Goal: Task Accomplishment & Management: Manage account settings

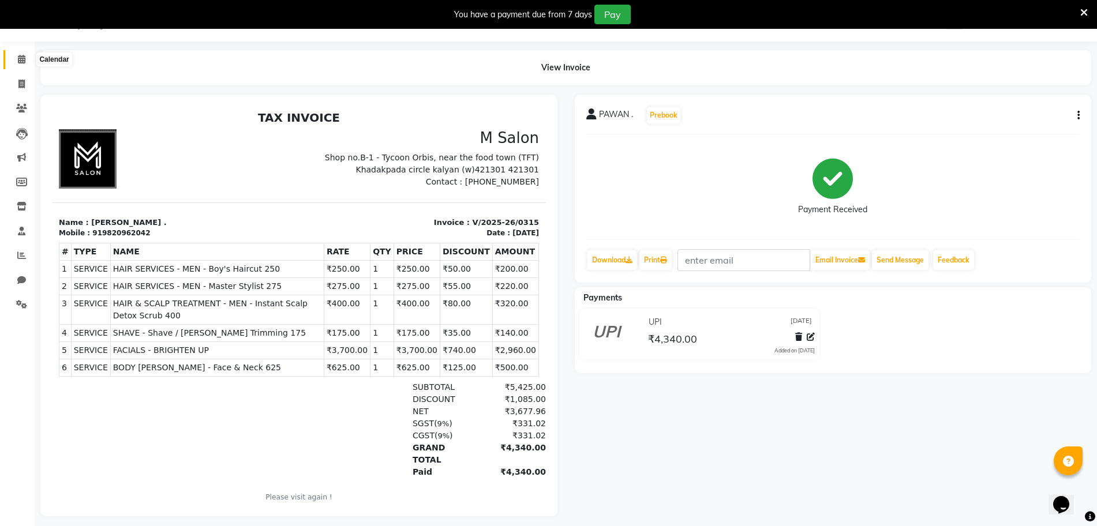
click at [20, 56] on icon at bounding box center [22, 59] width 8 height 9
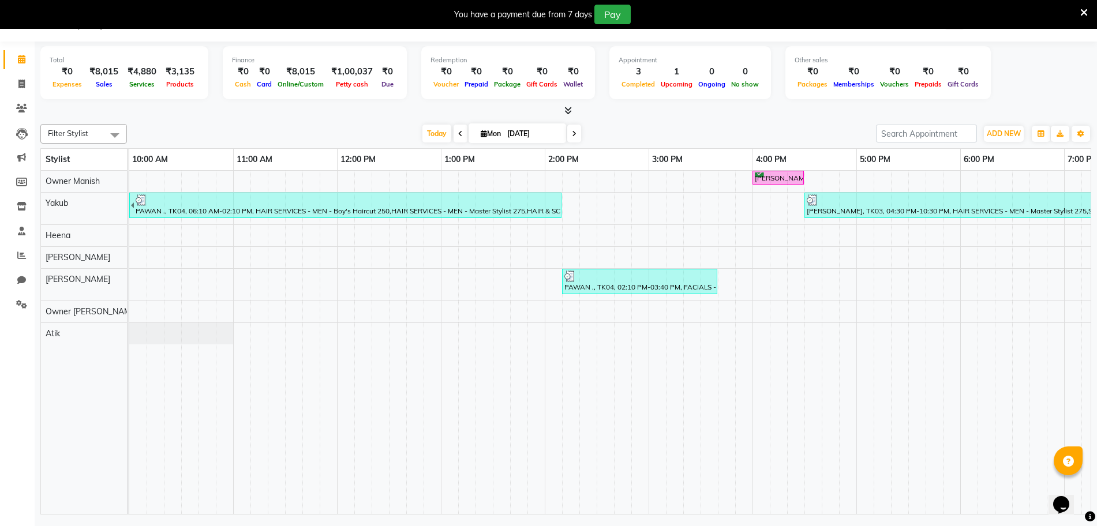
click at [1086, 11] on icon at bounding box center [1084, 13] width 8 height 10
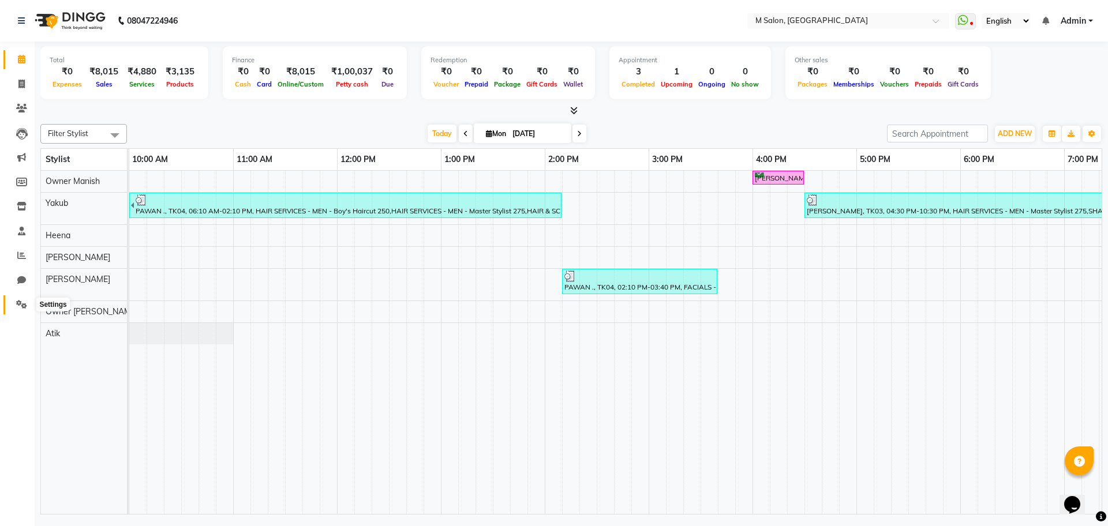
click at [16, 308] on span at bounding box center [22, 304] width 20 height 13
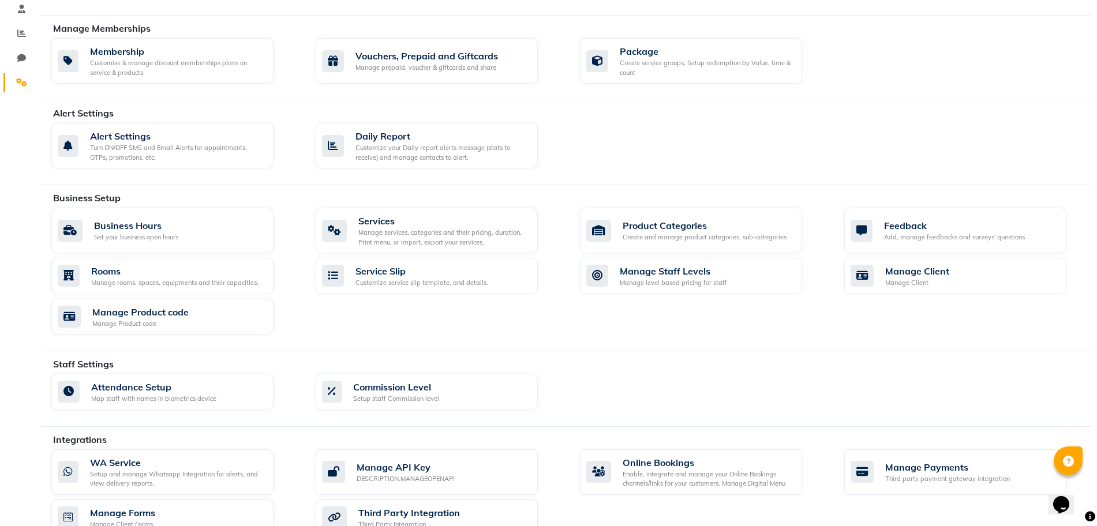
scroll to position [332, 0]
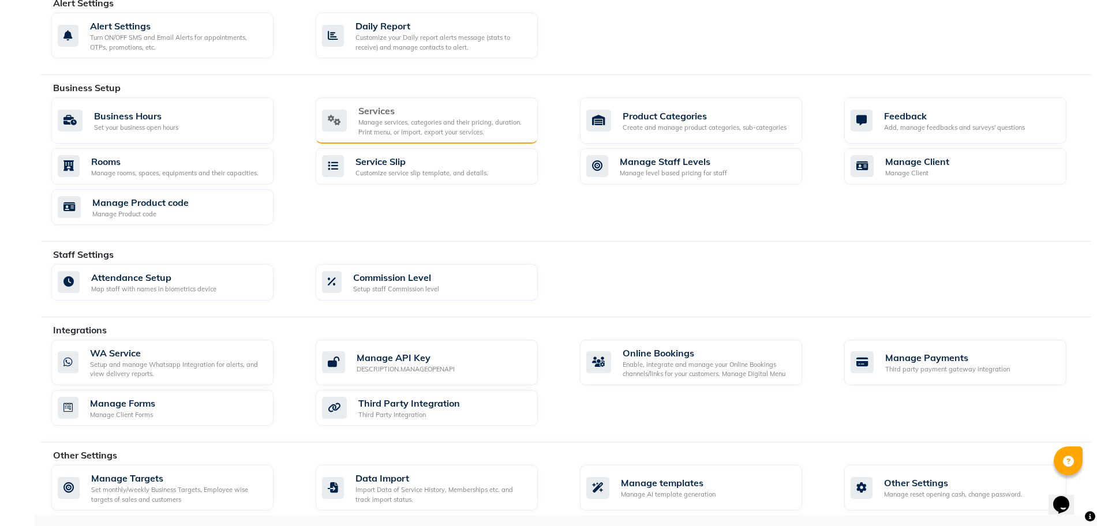
click at [395, 114] on div "Services" at bounding box center [443, 111] width 170 height 14
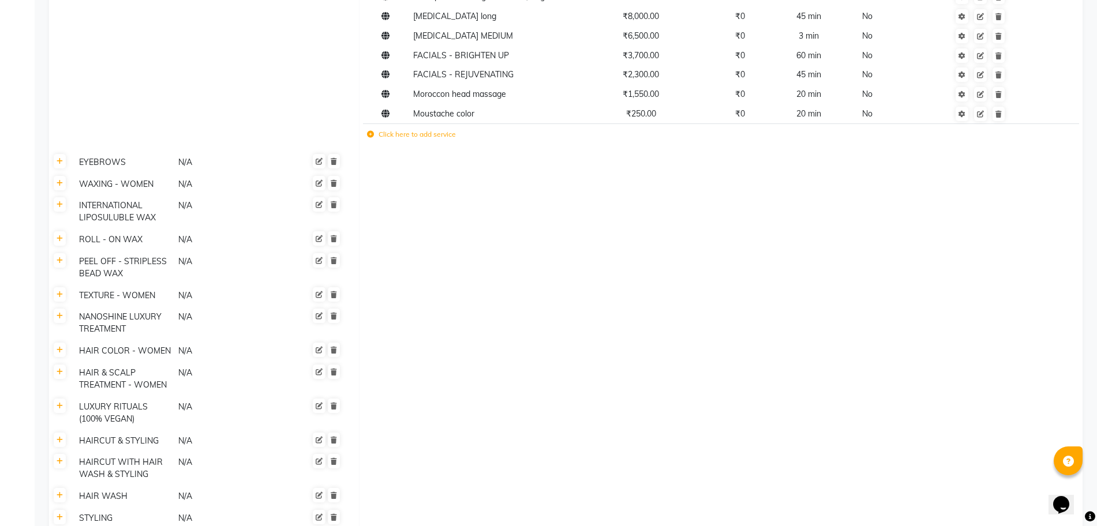
scroll to position [456, 0]
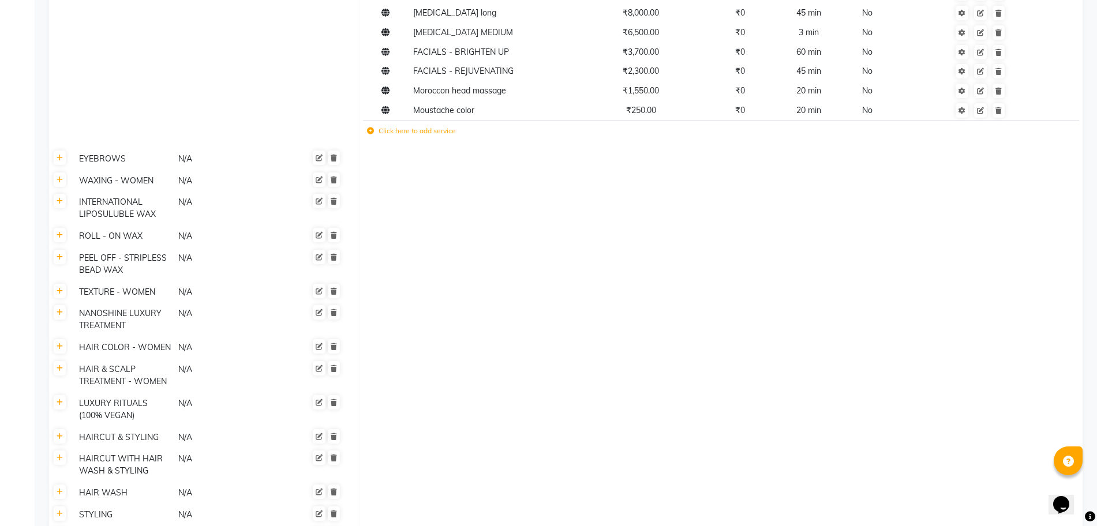
click at [395, 128] on label "Click here to add service" at bounding box center [411, 131] width 89 height 10
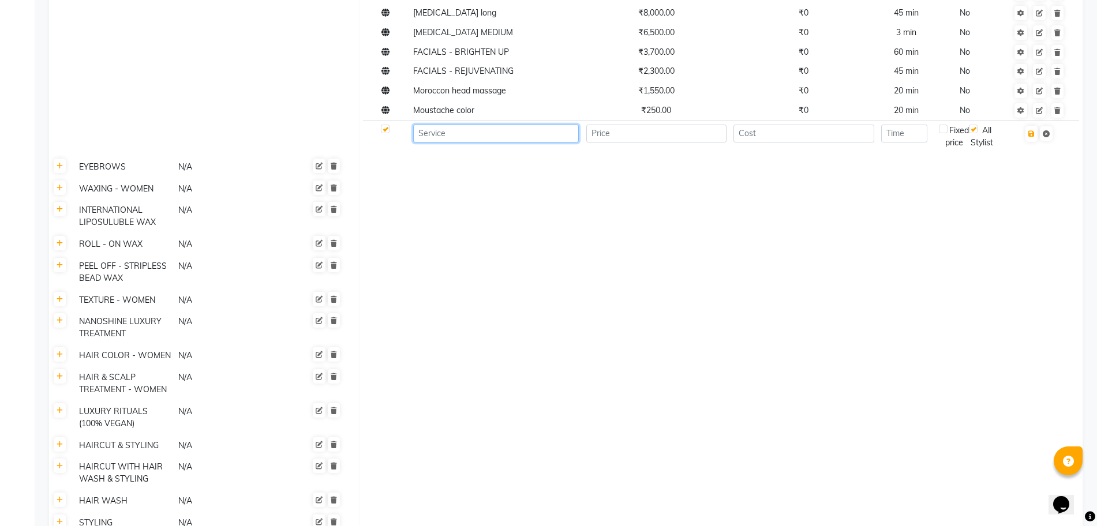
click at [446, 141] on input at bounding box center [496, 134] width 166 height 18
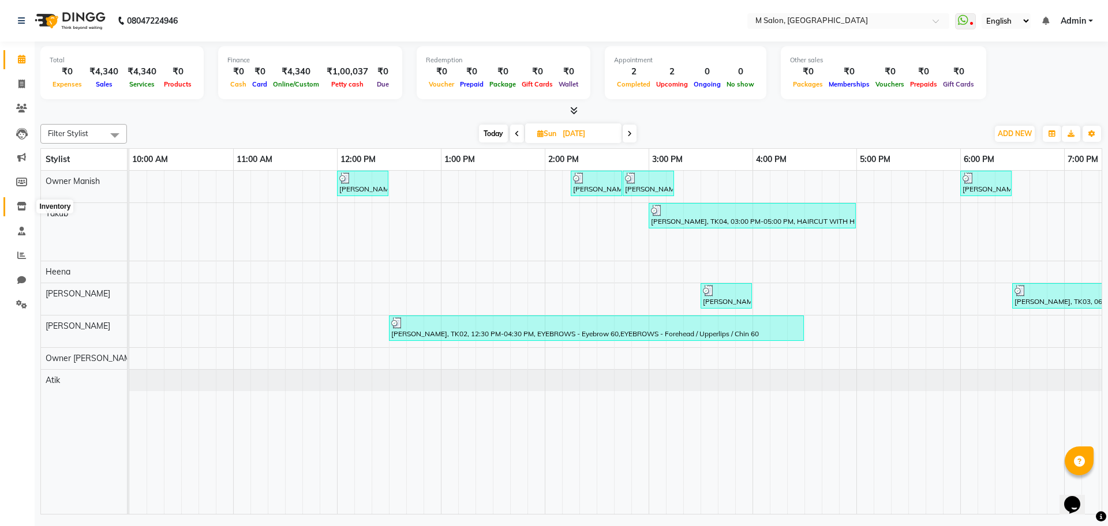
click at [28, 204] on span at bounding box center [22, 206] width 20 height 13
select select
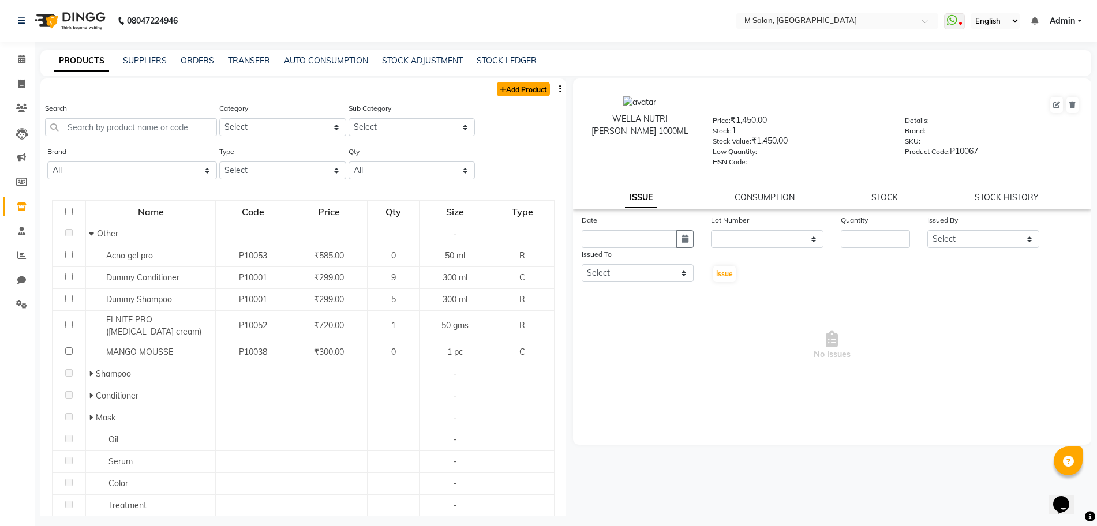
click at [501, 92] on link "Add Product" at bounding box center [523, 89] width 53 height 14
select select "true"
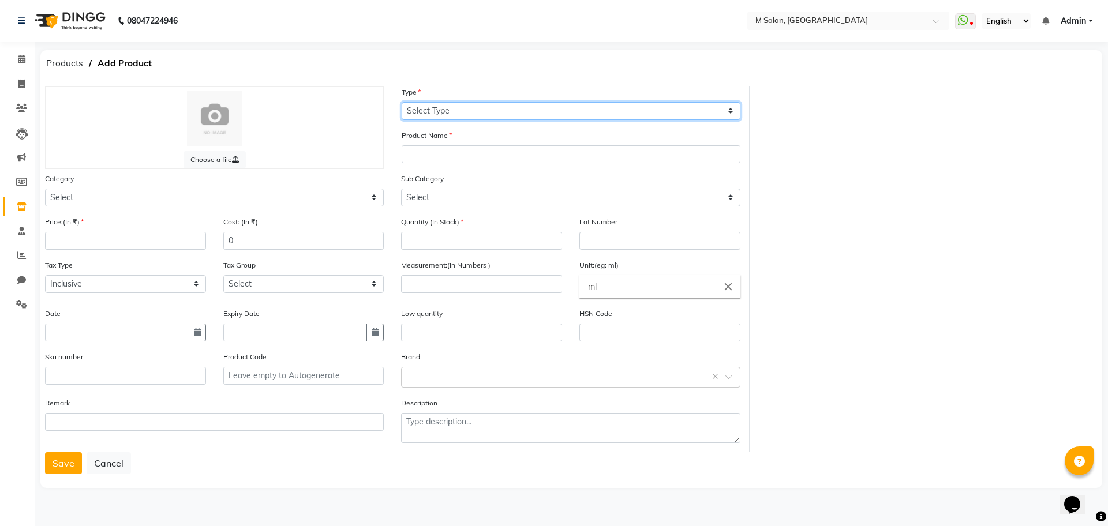
click at [447, 115] on select "Select Type Both Retail Consumable" at bounding box center [571, 111] width 339 height 18
select select "R"
click at [402, 102] on select "Select Type Both Retail Consumable" at bounding box center [571, 111] width 339 height 18
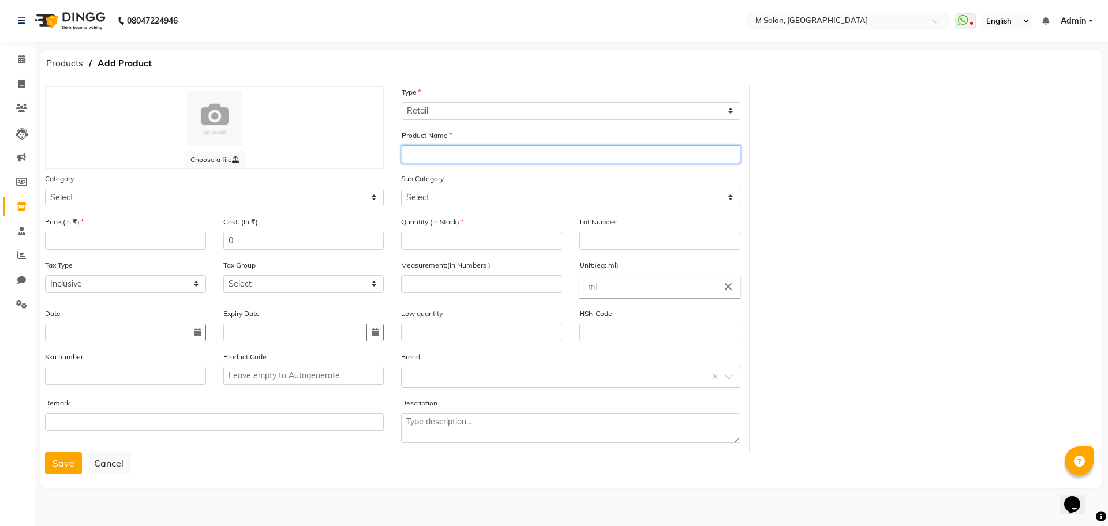
click at [432, 151] on input "text" at bounding box center [571, 154] width 339 height 18
type input "3Tenx Argan oil"
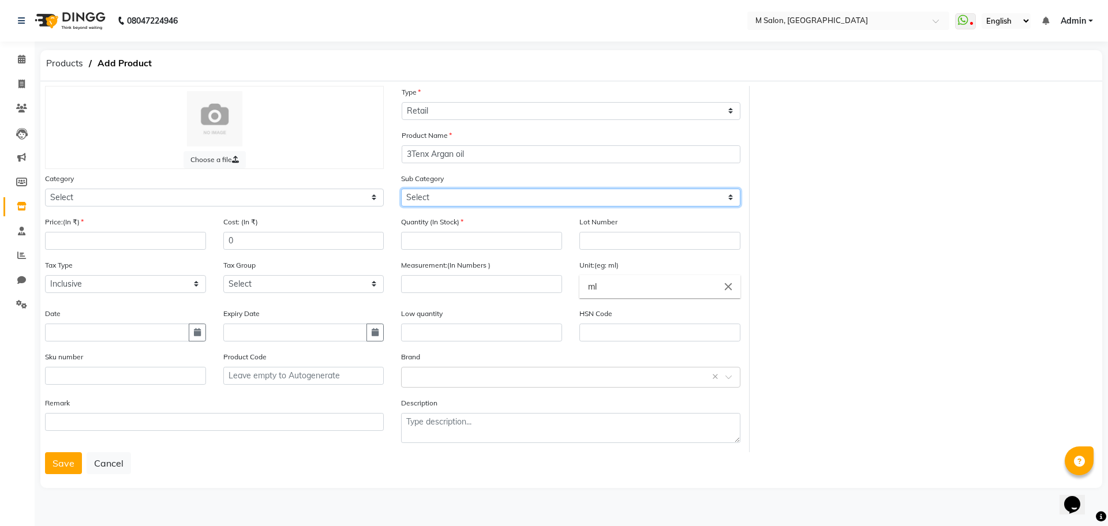
click at [417, 198] on select "Select" at bounding box center [570, 198] width 339 height 18
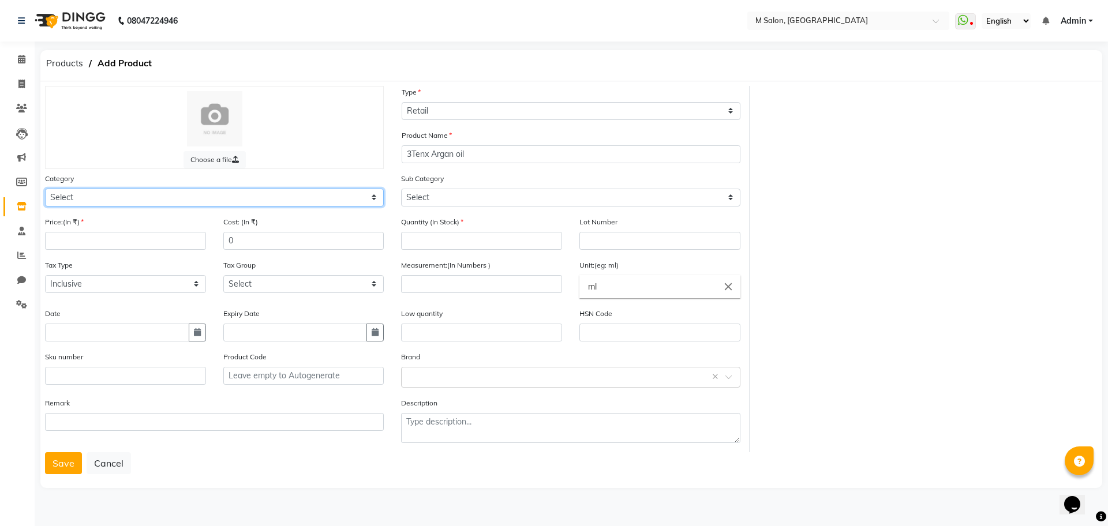
click at [287, 198] on select "Select Hair Skin Makeup Personal Care Appliances [PERSON_NAME] Waxing Disposabl…" at bounding box center [214, 198] width 339 height 18
select select "1100"
click at [45, 189] on select "Select Hair Skin Makeup Personal Care Appliances [PERSON_NAME] Waxing Disposabl…" at bounding box center [214, 198] width 339 height 18
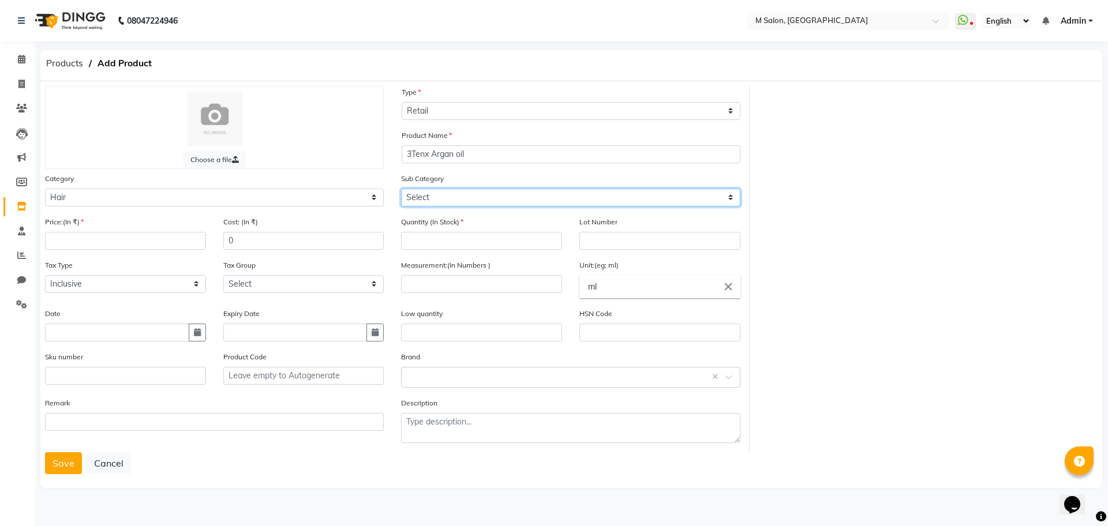
click at [433, 199] on select "Select Shampoo Conditioner Cream Mask Oil Serum Color Appliances Treatment Styl…" at bounding box center [570, 198] width 339 height 18
select select "1105"
click at [401, 189] on select "Select Shampoo Conditioner Cream Mask Oil Serum Color Appliances Treatment Styl…" at bounding box center [570, 198] width 339 height 18
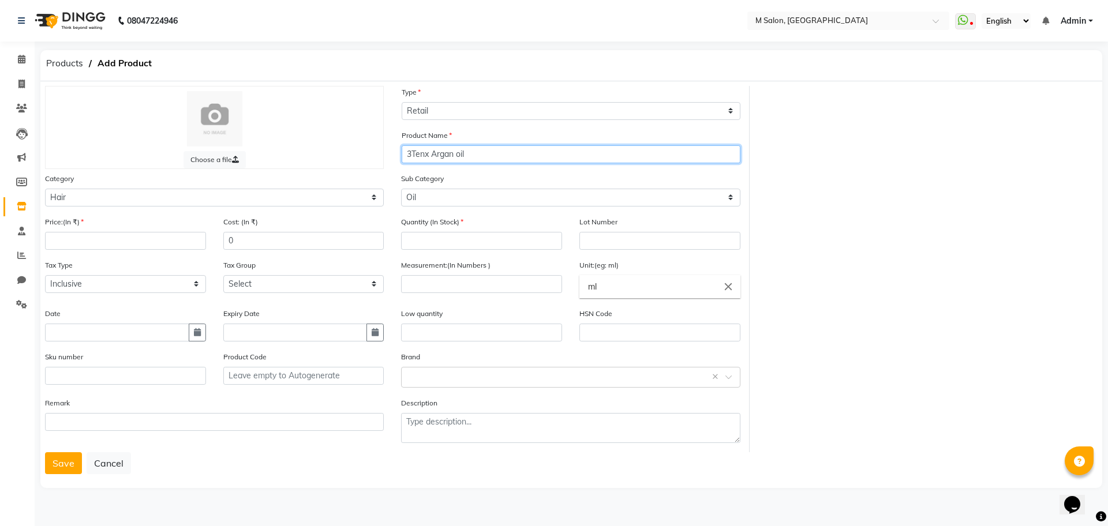
click at [484, 160] on input "3Tenx Argan oil" at bounding box center [571, 154] width 339 height 18
type input "3Tenx Argan oil in serum"
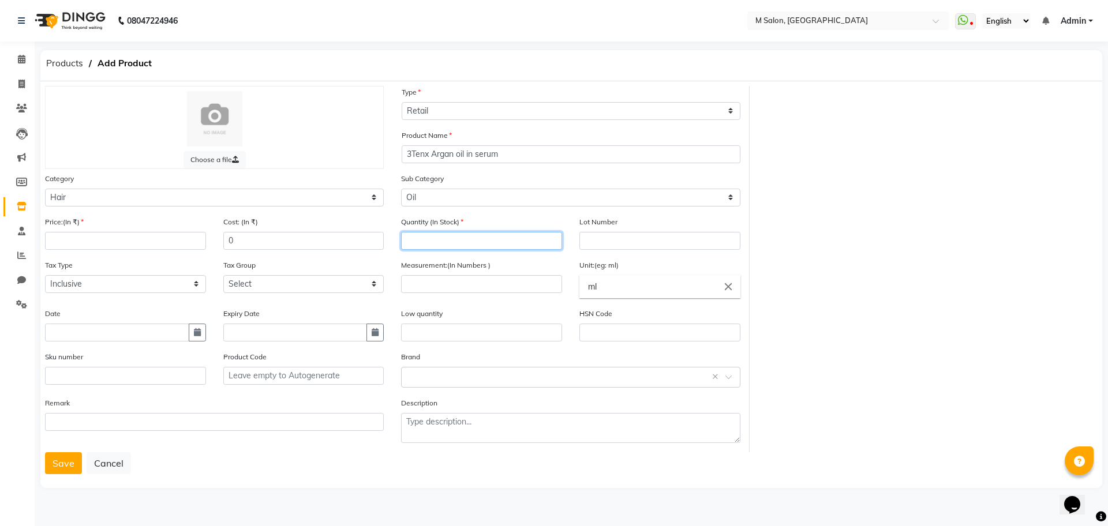
click at [431, 238] on input "number" at bounding box center [481, 241] width 161 height 18
type input "4"
click at [113, 245] on input "number" at bounding box center [125, 241] width 161 height 18
type input "1899"
click at [255, 236] on input "0" at bounding box center [303, 241] width 161 height 18
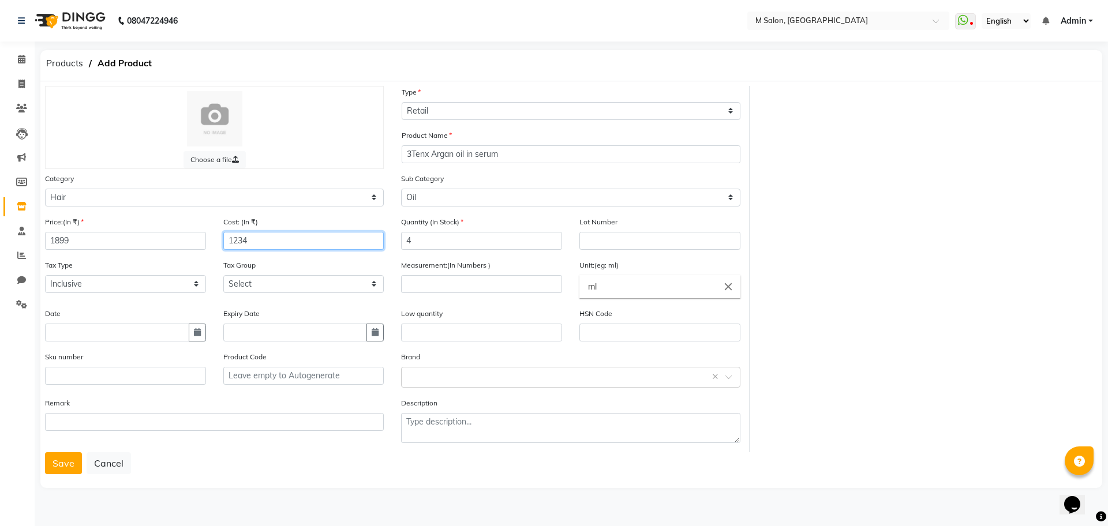
type input "1234"
click at [431, 278] on input "number" at bounding box center [481, 284] width 161 height 18
type input "100"
click at [70, 457] on button "Save" at bounding box center [63, 463] width 37 height 22
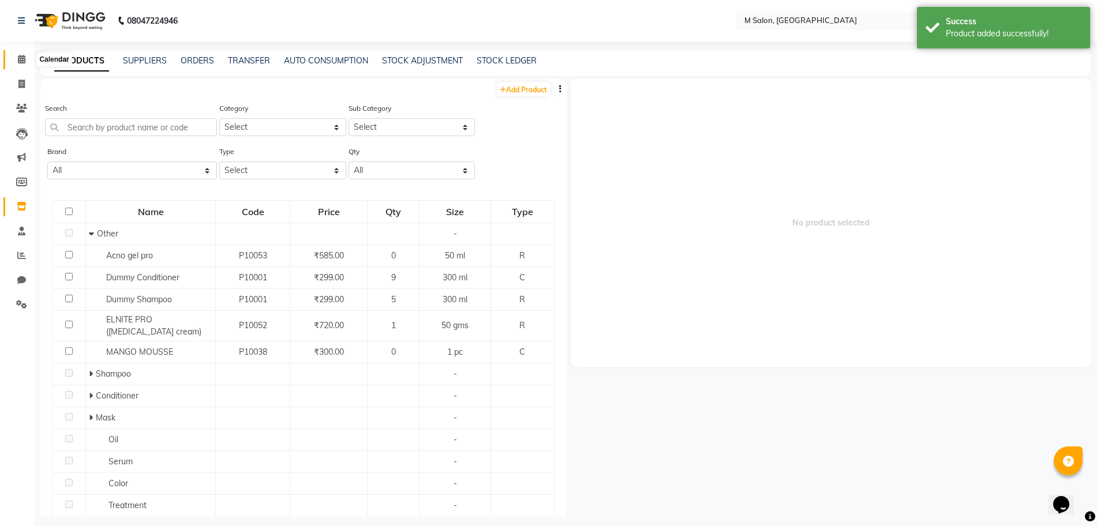
click at [15, 55] on span at bounding box center [22, 59] width 20 height 13
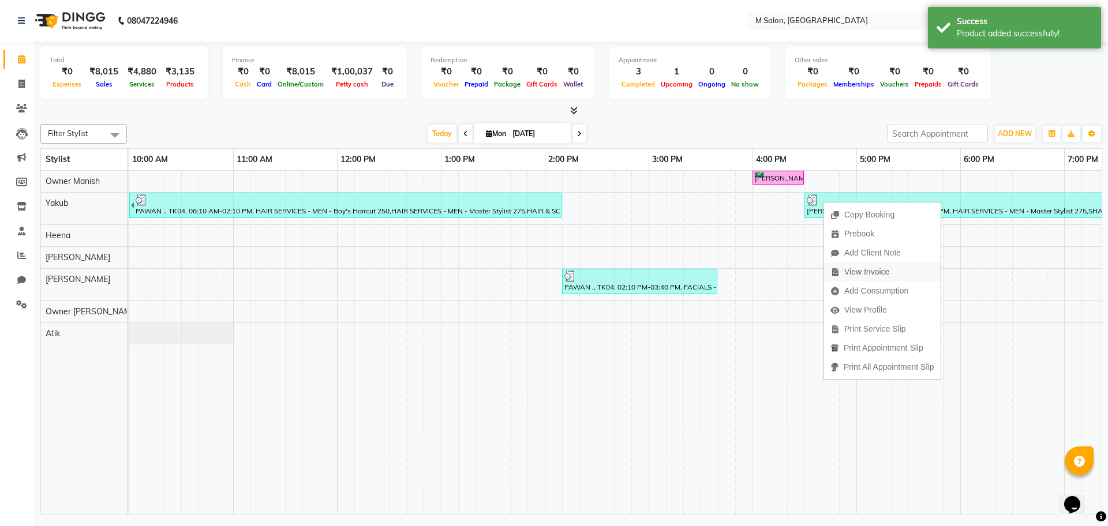
click at [851, 276] on span "View Invoice" at bounding box center [866, 272] width 45 height 12
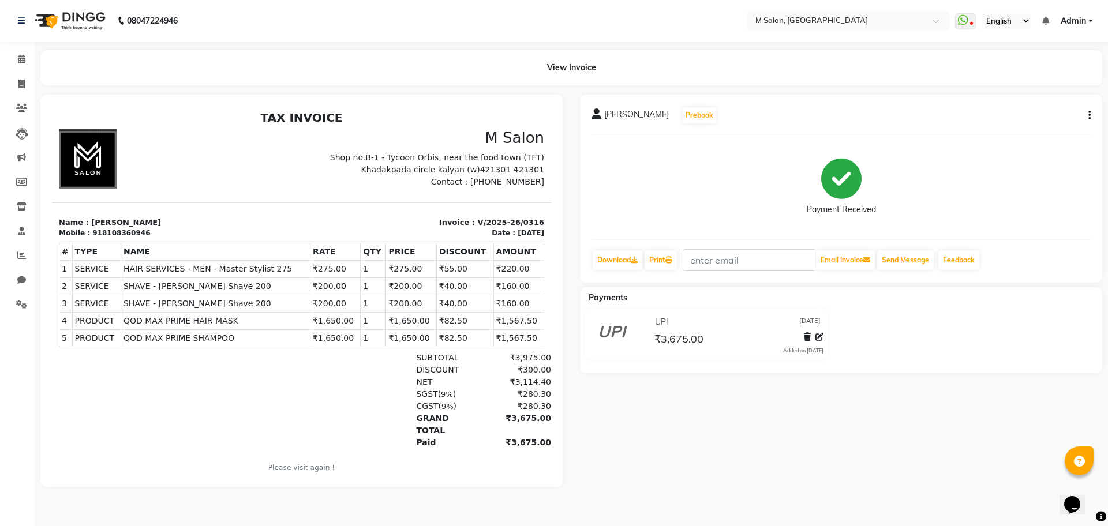
click at [100, 234] on div "918108360946" at bounding box center [121, 233] width 58 height 10
copy div "918108360946"
click at [26, 89] on span at bounding box center [22, 84] width 20 height 13
select select "service"
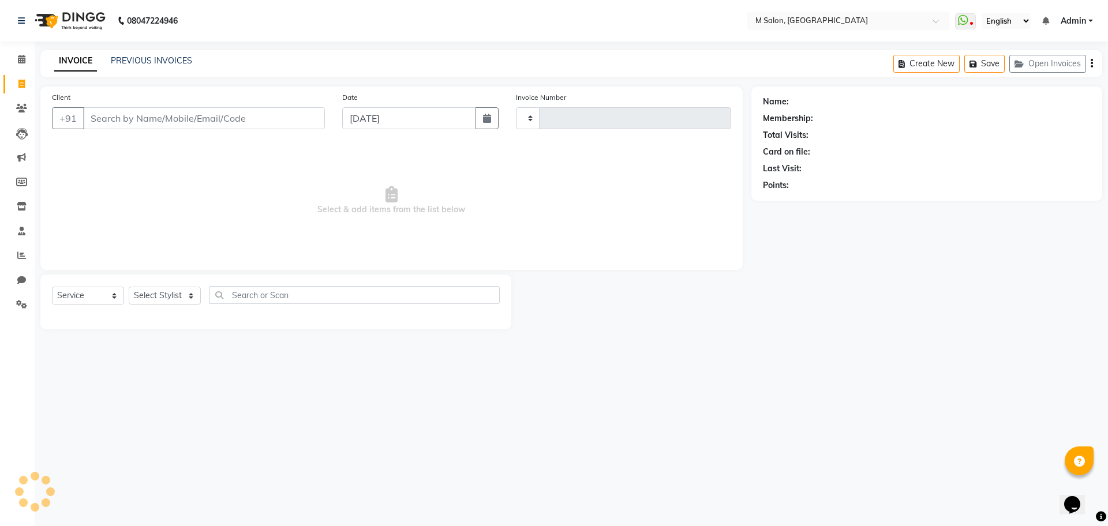
click at [175, 121] on input "Client" at bounding box center [204, 118] width 242 height 22
type input "0317"
select select "8655"
type input "918108360946"
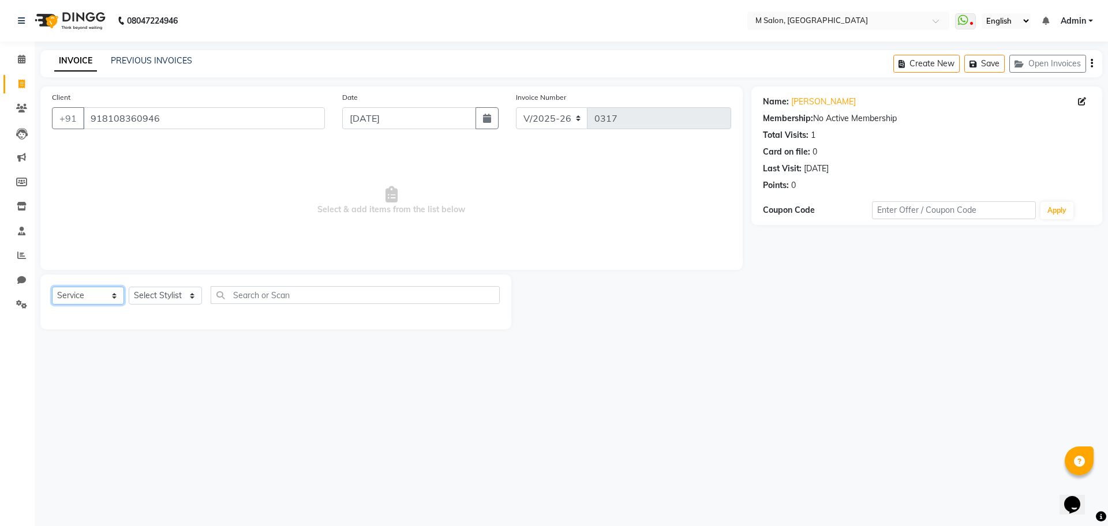
drag, startPoint x: 91, startPoint y: 301, endPoint x: 72, endPoint y: 349, distance: 51.5
click at [72, 349] on div "08047224946 Select Location × M Salon, Kalyan WhatsApp Status ✕ Status: Disconn…" at bounding box center [554, 263] width 1108 height 526
select select "product"
click at [52, 287] on select "Select Service Product Membership Package Voucher Prepaid Gift Card" at bounding box center [88, 296] width 72 height 18
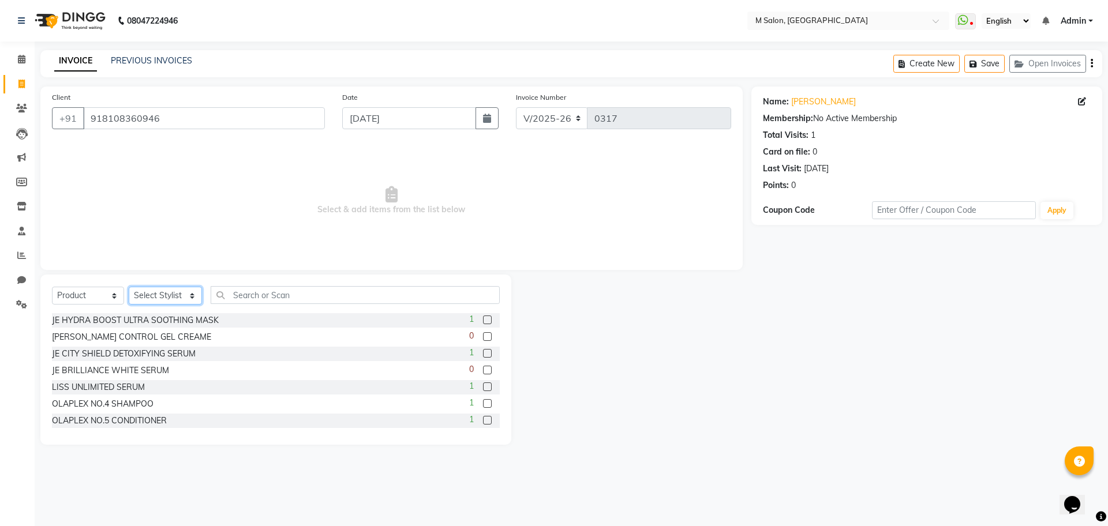
click at [155, 293] on select "Select Stylist [PERSON_NAME] Owner [PERSON_NAME] Owner [PERSON_NAME] [PERSON_NA…" at bounding box center [165, 296] width 73 height 18
click at [129, 287] on select "Select Stylist [PERSON_NAME] Owner [PERSON_NAME] Owner [PERSON_NAME] [PERSON_NA…" at bounding box center [165, 296] width 73 height 18
click at [161, 298] on select "Select Stylist [PERSON_NAME] Owner [PERSON_NAME] Owner [PERSON_NAME] [PERSON_NA…" at bounding box center [165, 296] width 73 height 18
select select "86896"
click at [129, 287] on select "Select Stylist [PERSON_NAME] Owner [PERSON_NAME] Owner [PERSON_NAME] [PERSON_NA…" at bounding box center [165, 296] width 73 height 18
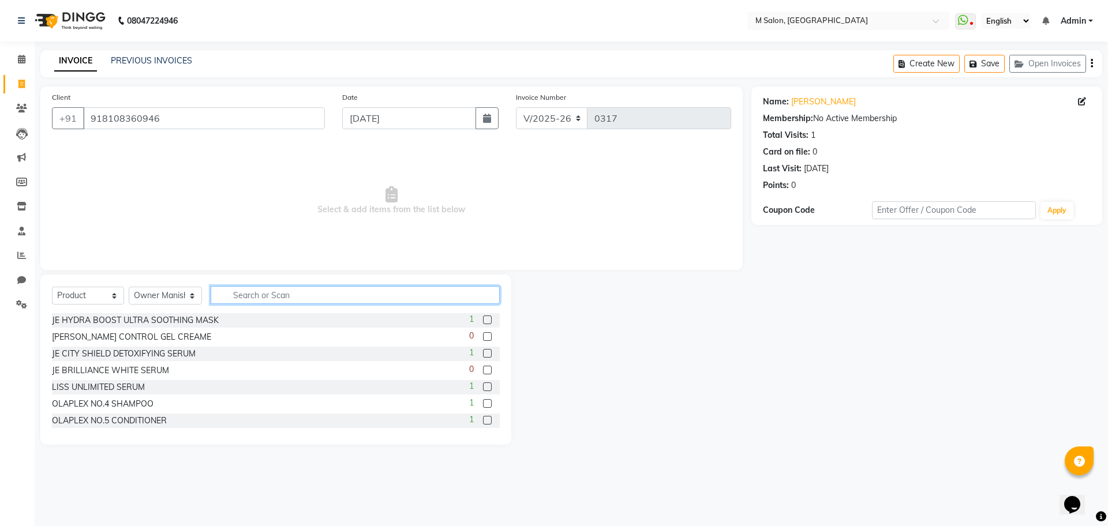
click at [249, 294] on input "text" at bounding box center [355, 295] width 289 height 18
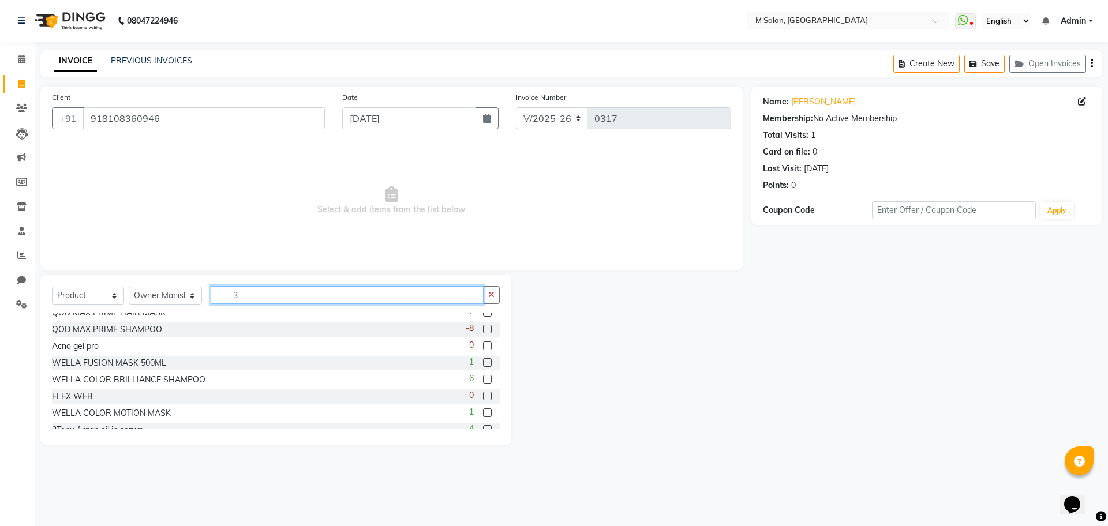
scroll to position [35, 0]
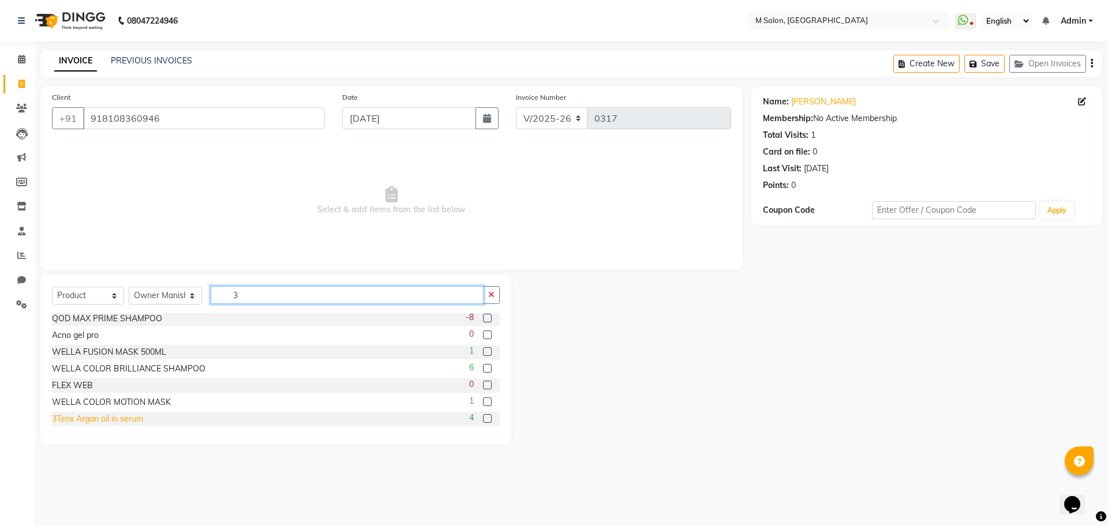
type input "3"
click at [100, 419] on div "3Tenx Argan oil in serum" at bounding box center [97, 419] width 91 height 12
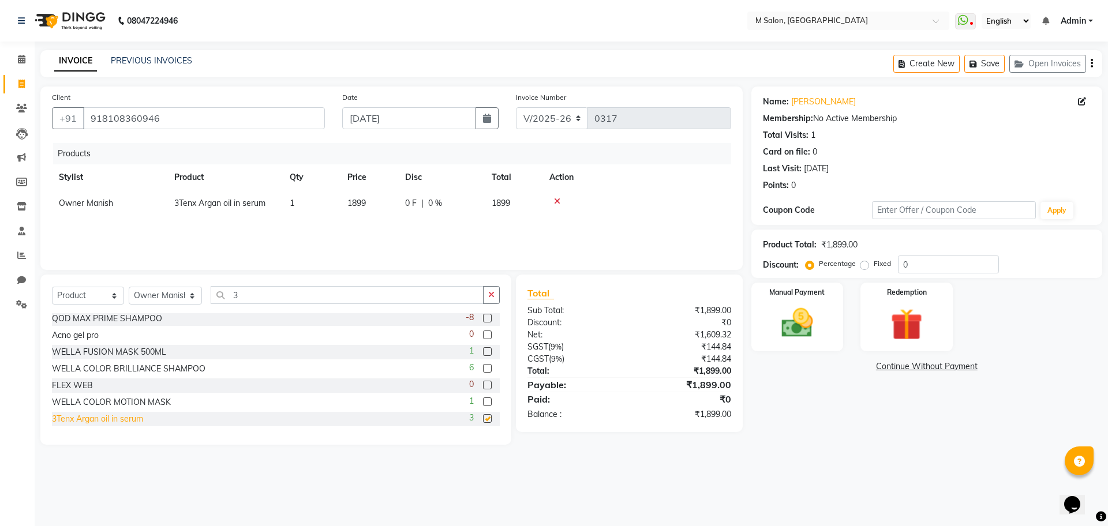
checkbox input "false"
click at [436, 201] on span "0 %" at bounding box center [435, 203] width 14 height 12
select select "86896"
click at [480, 204] on input "0" at bounding box center [473, 206] width 35 height 18
type input "5"
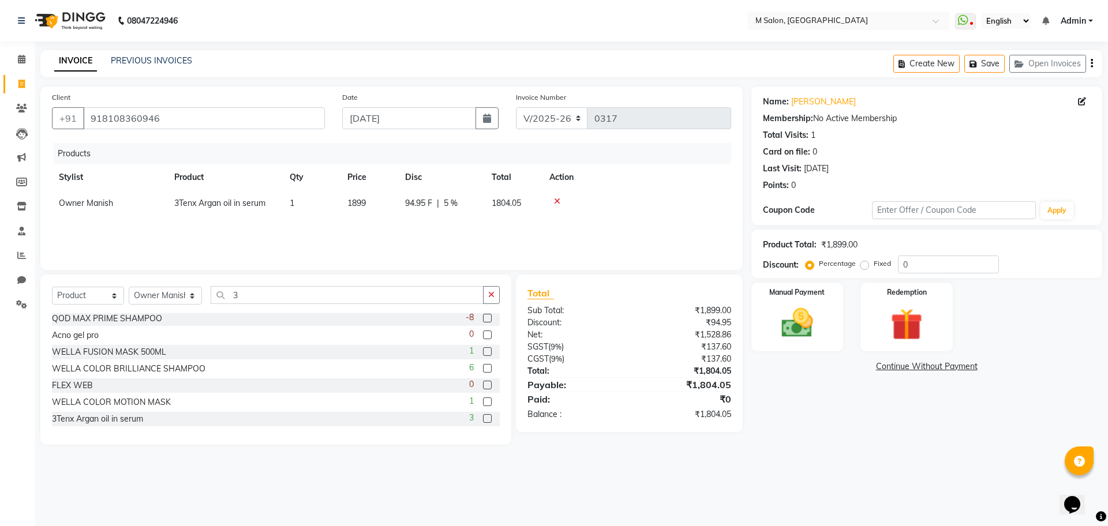
click at [455, 220] on div "Products Stylist Product Qty Price Disc Total Action Owner Manish 3Tenx Argan o…" at bounding box center [391, 200] width 679 height 115
click at [811, 320] on img at bounding box center [797, 323] width 54 height 38
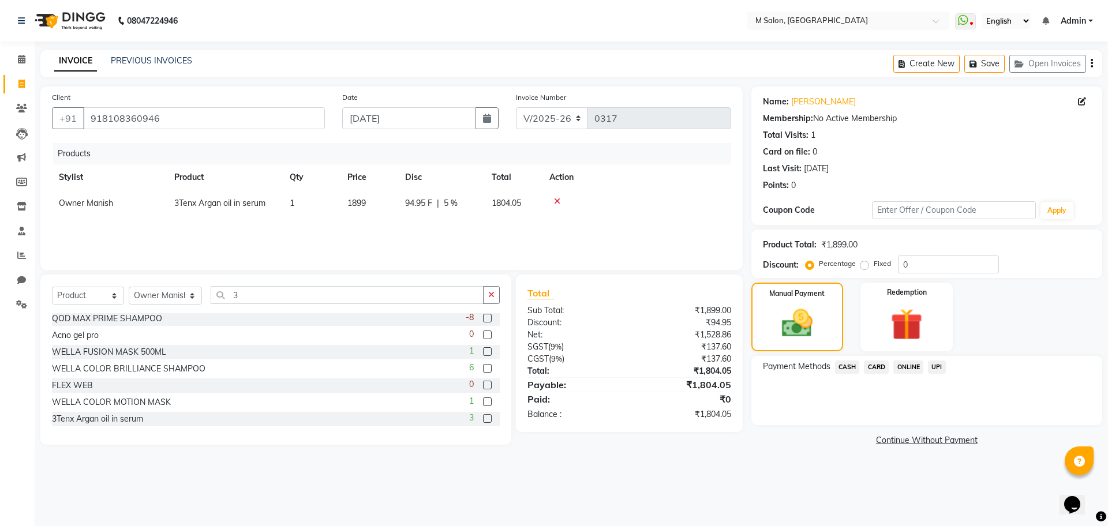
click at [937, 362] on span "UPI" at bounding box center [937, 367] width 18 height 13
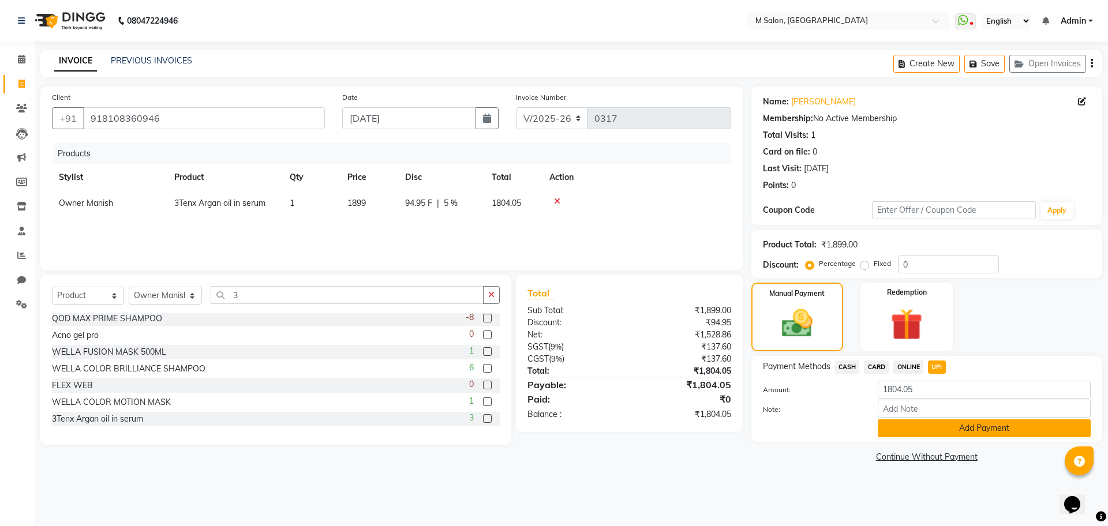
click at [887, 436] on button "Add Payment" at bounding box center [984, 429] width 213 height 18
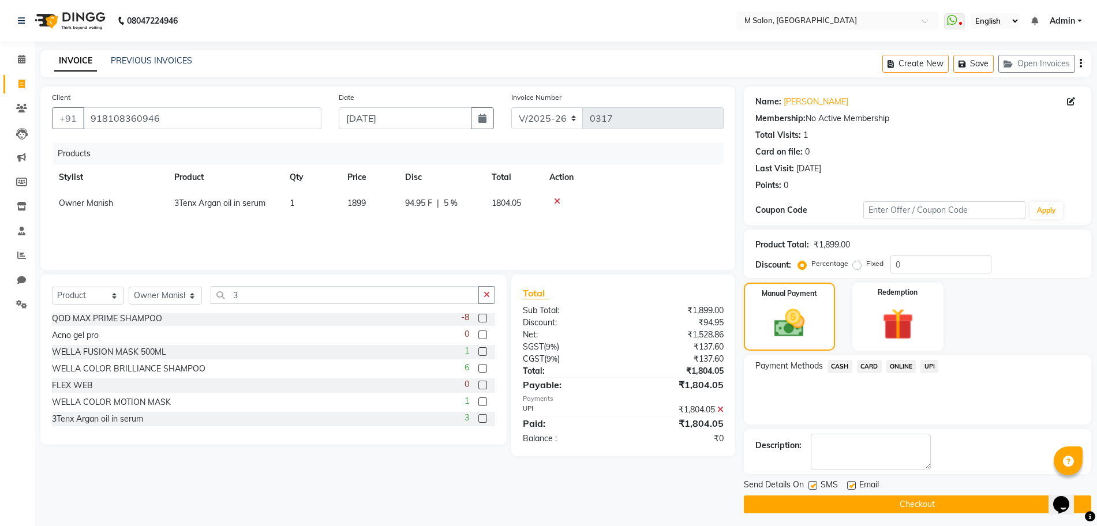
click at [929, 358] on div "Payment Methods CASH CARD ONLINE UPI" at bounding box center [917, 390] width 347 height 69
click at [930, 368] on span "UPI" at bounding box center [930, 366] width 18 height 13
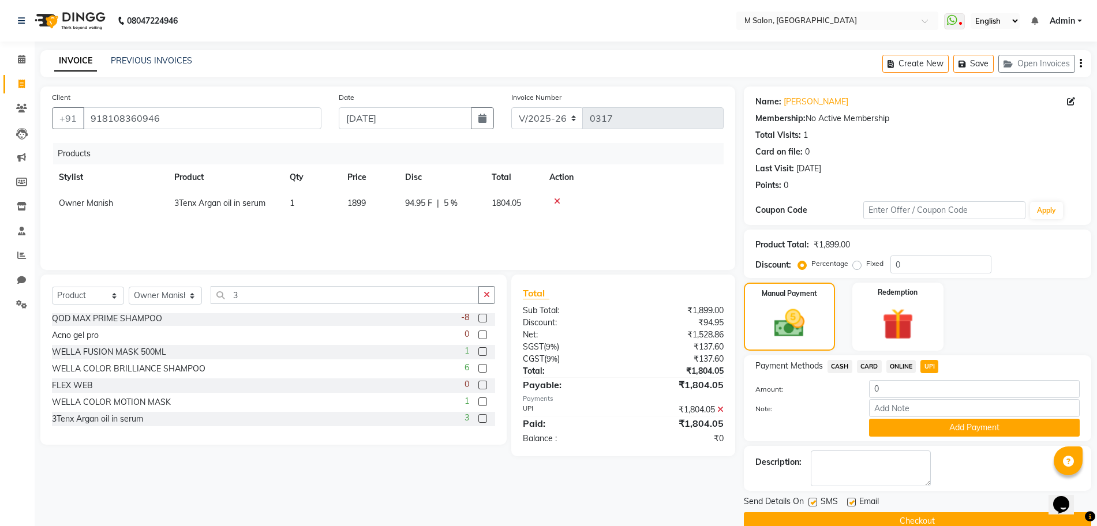
click at [847, 517] on button "Checkout" at bounding box center [917, 521] width 347 height 18
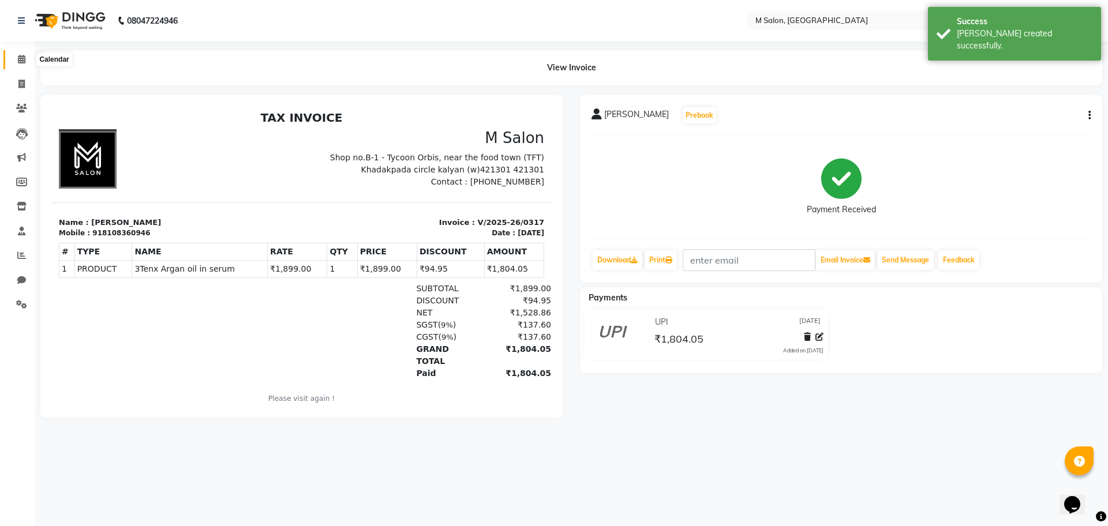
click at [20, 64] on span at bounding box center [22, 59] width 20 height 13
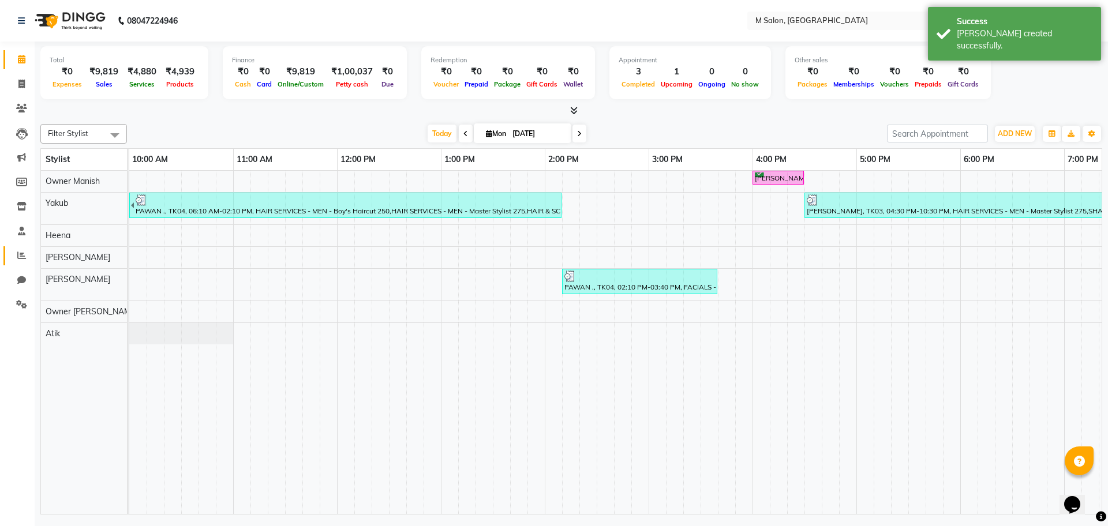
click at [12, 251] on span at bounding box center [22, 255] width 20 height 13
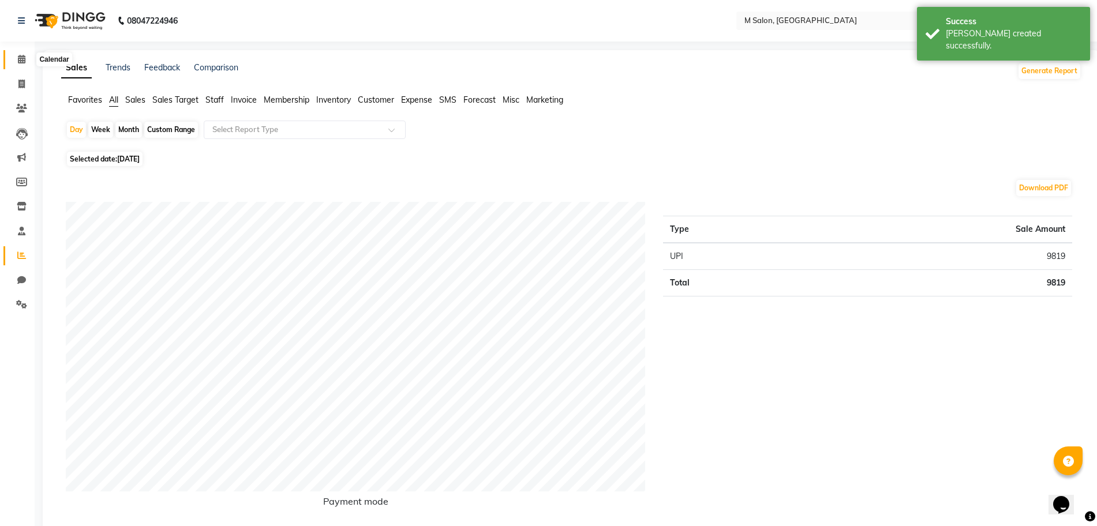
click at [28, 60] on span at bounding box center [22, 59] width 20 height 13
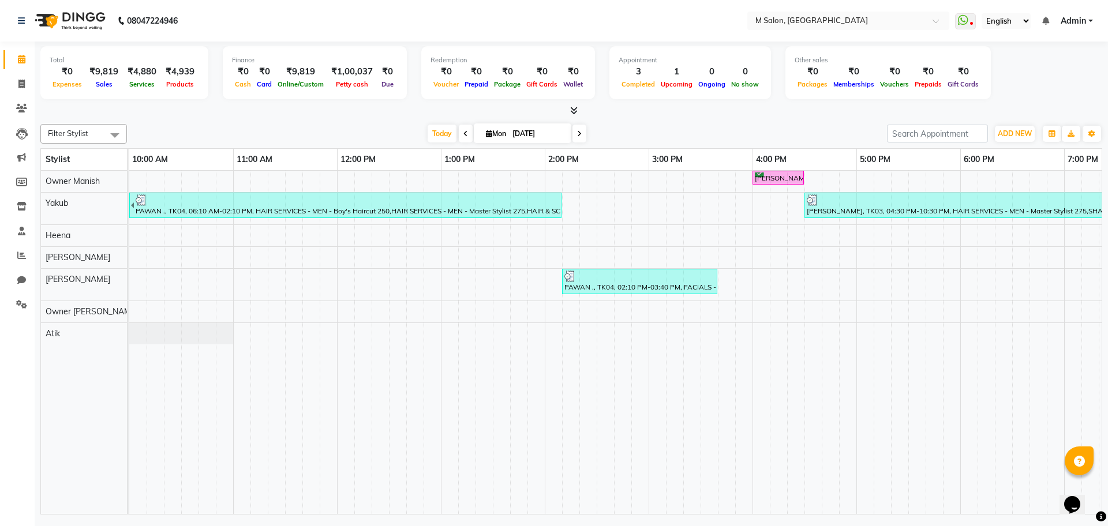
click at [573, 130] on span at bounding box center [580, 134] width 14 height 18
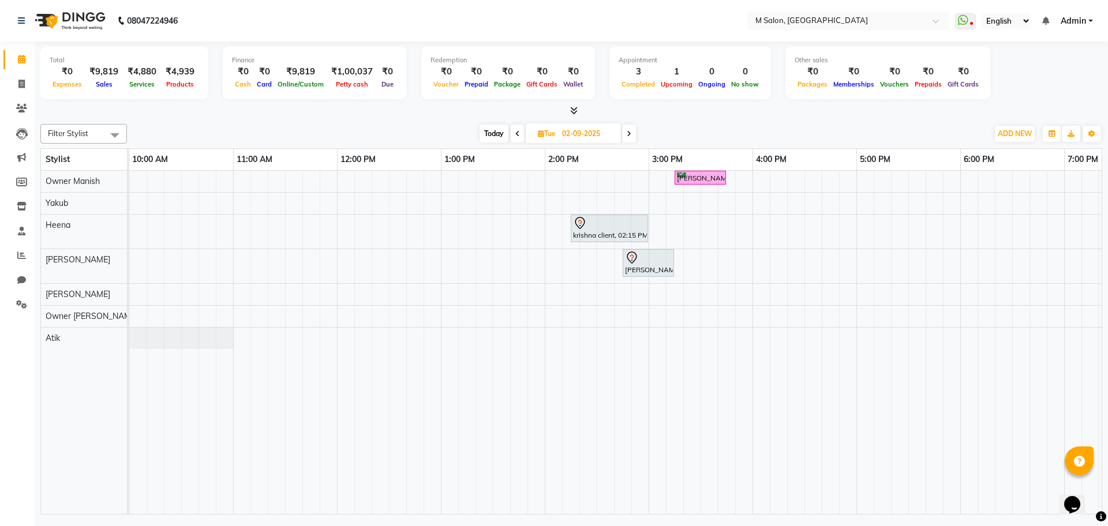
click at [630, 139] on span at bounding box center [629, 134] width 14 height 18
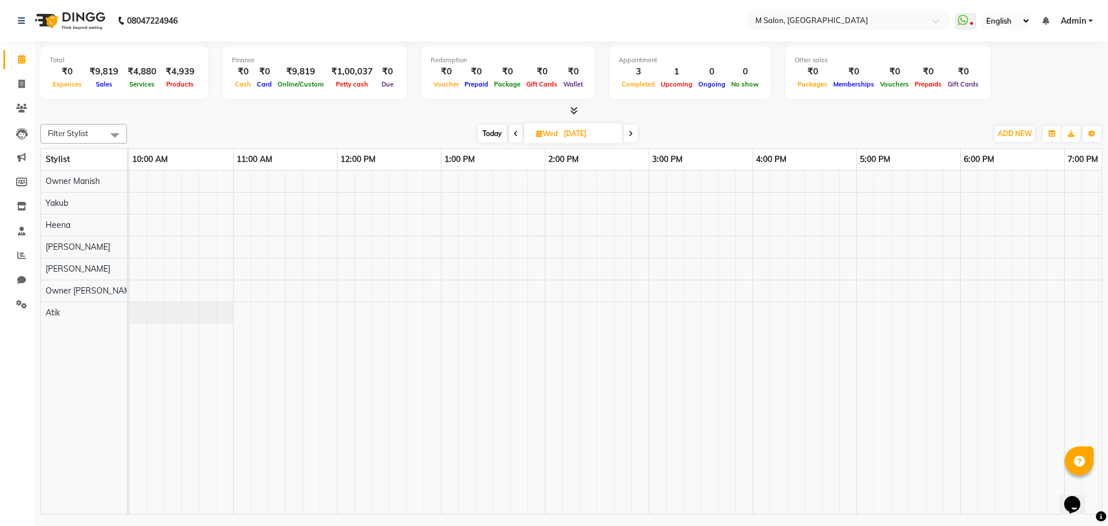
click at [509, 133] on span at bounding box center [516, 134] width 14 height 18
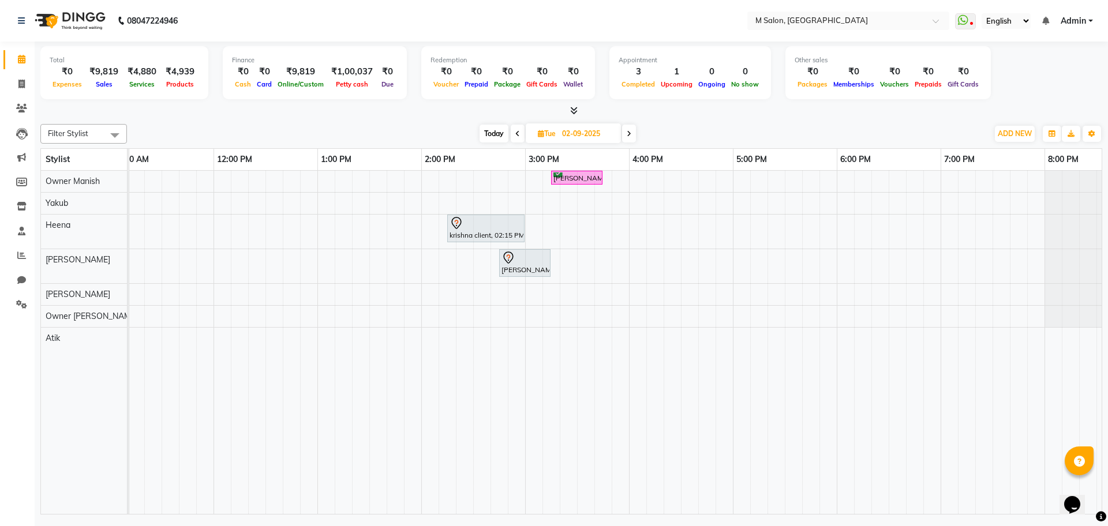
scroll to position [0, 119]
click at [514, 134] on span at bounding box center [518, 134] width 14 height 18
type input "[DATE]"
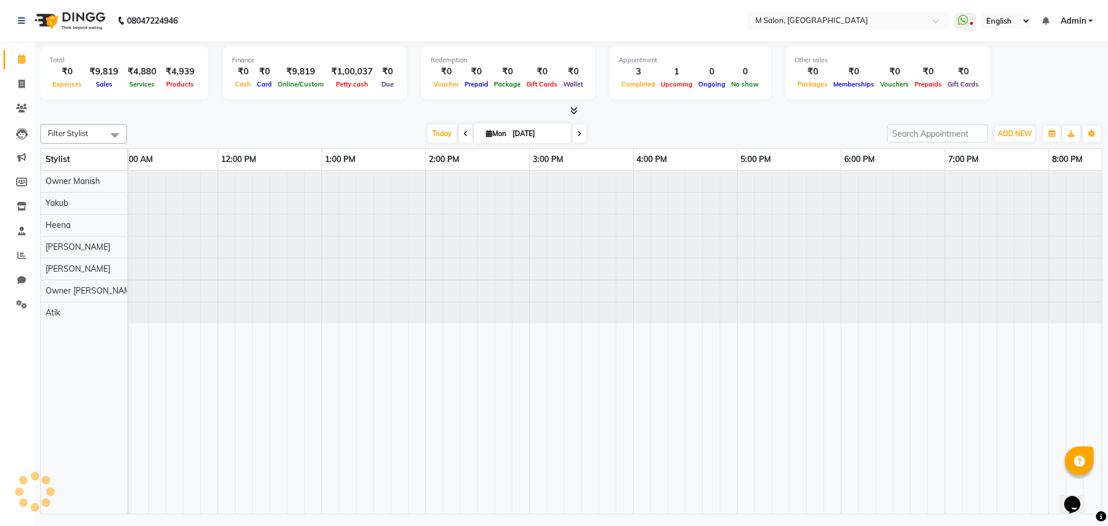
scroll to position [0, 378]
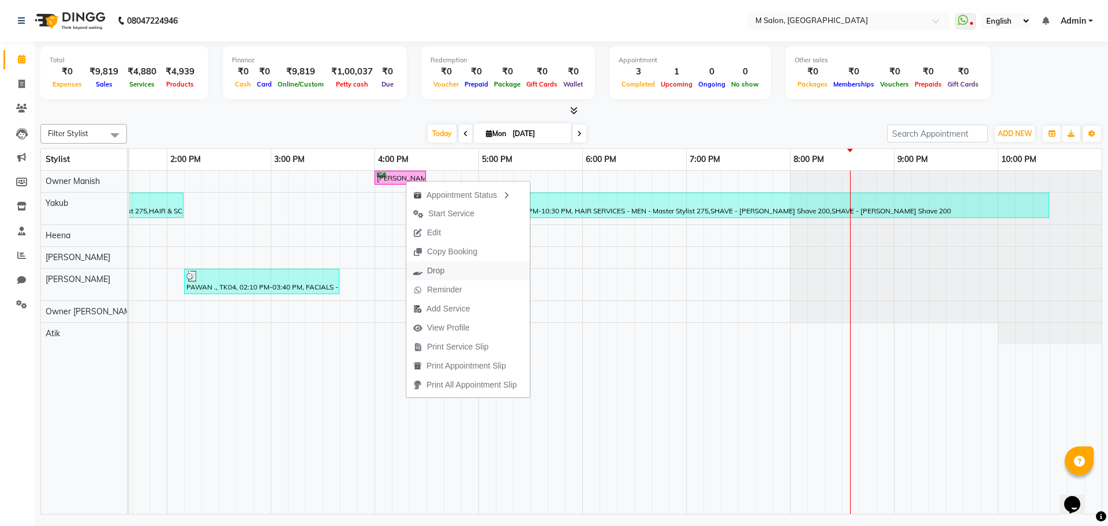
click at [436, 274] on span "Drop" at bounding box center [435, 271] width 17 height 12
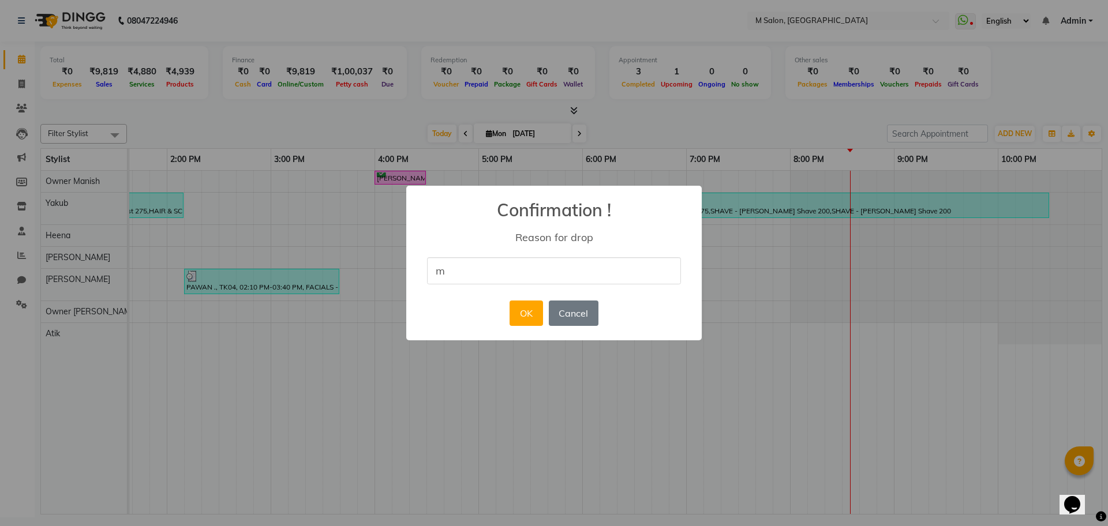
type input "MM"
click at [521, 314] on button "OK" at bounding box center [526, 313] width 33 height 25
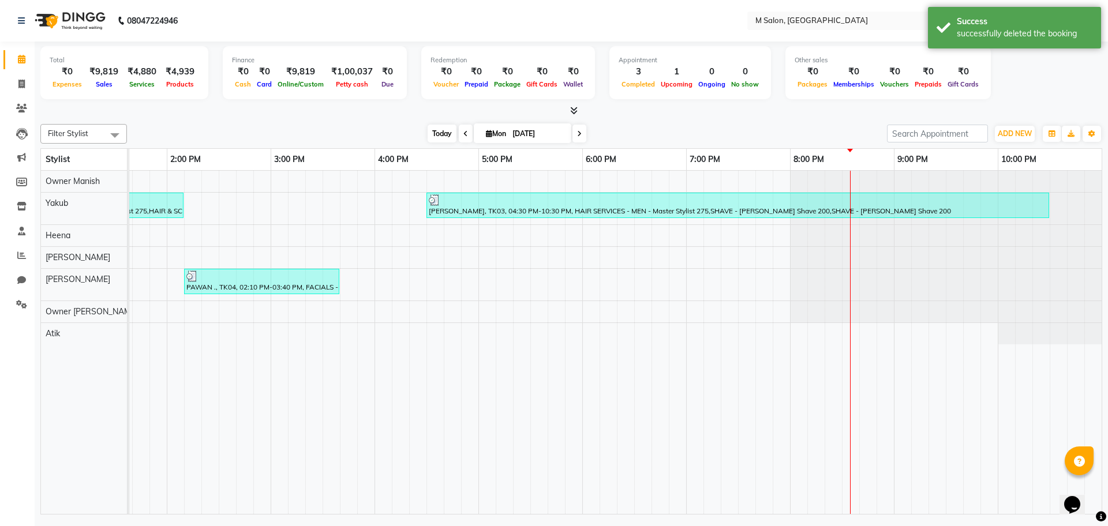
click at [435, 125] on span "Today" at bounding box center [442, 134] width 29 height 18
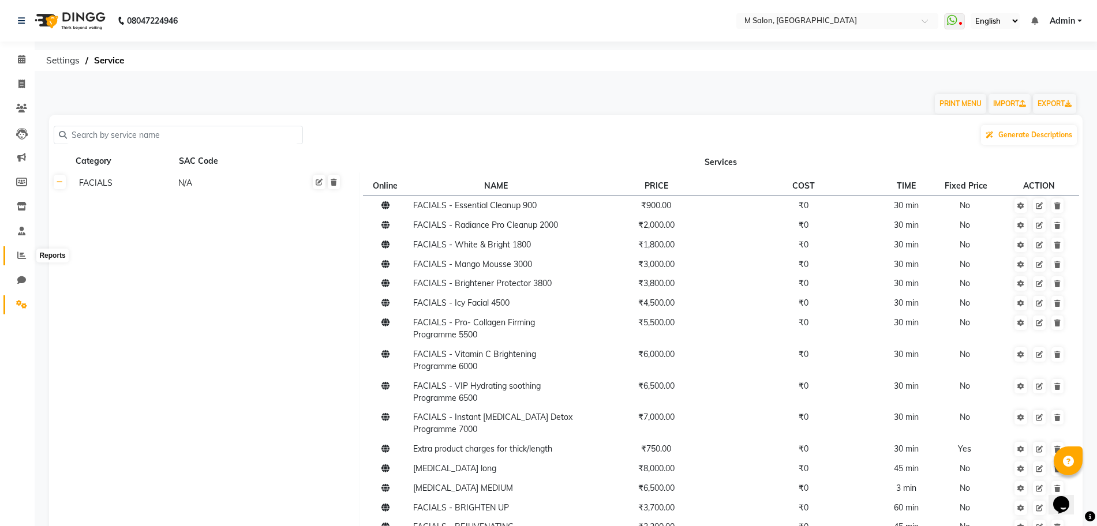
click at [19, 257] on icon at bounding box center [21, 255] width 9 height 9
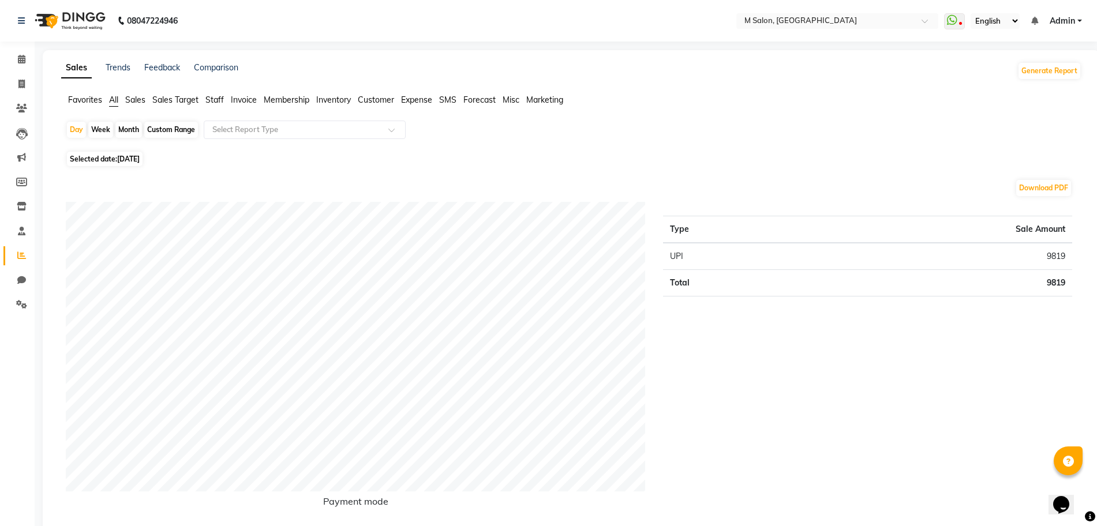
click at [156, 125] on div "Custom Range" at bounding box center [171, 130] width 54 height 16
select select "9"
select select "2025"
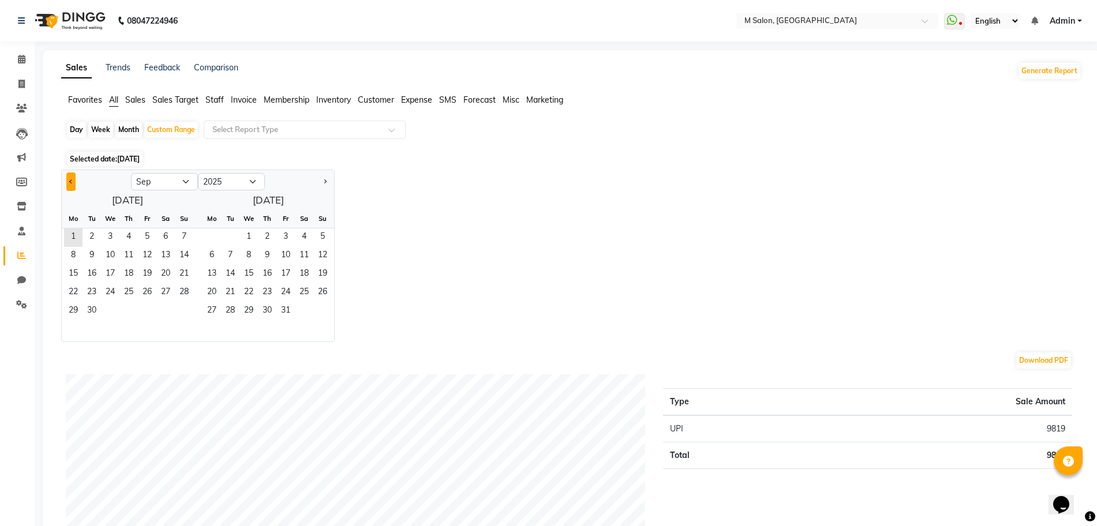
click at [71, 185] on button "Previous month" at bounding box center [70, 182] width 9 height 18
select select "8"
click at [83, 307] on span "26" at bounding box center [92, 311] width 18 height 18
click at [72, 305] on span "25" at bounding box center [73, 311] width 18 height 18
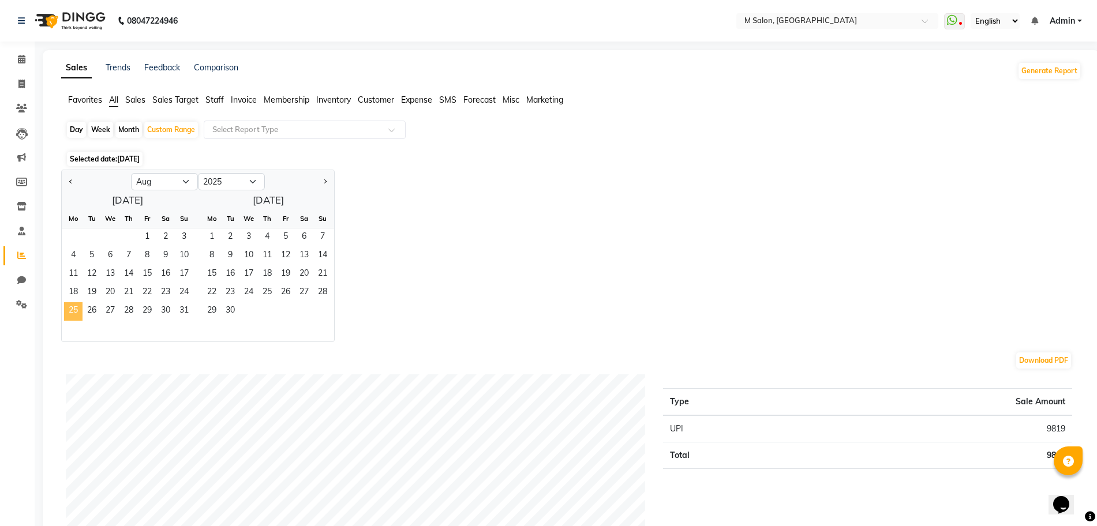
click at [72, 305] on span "25" at bounding box center [73, 311] width 18 height 18
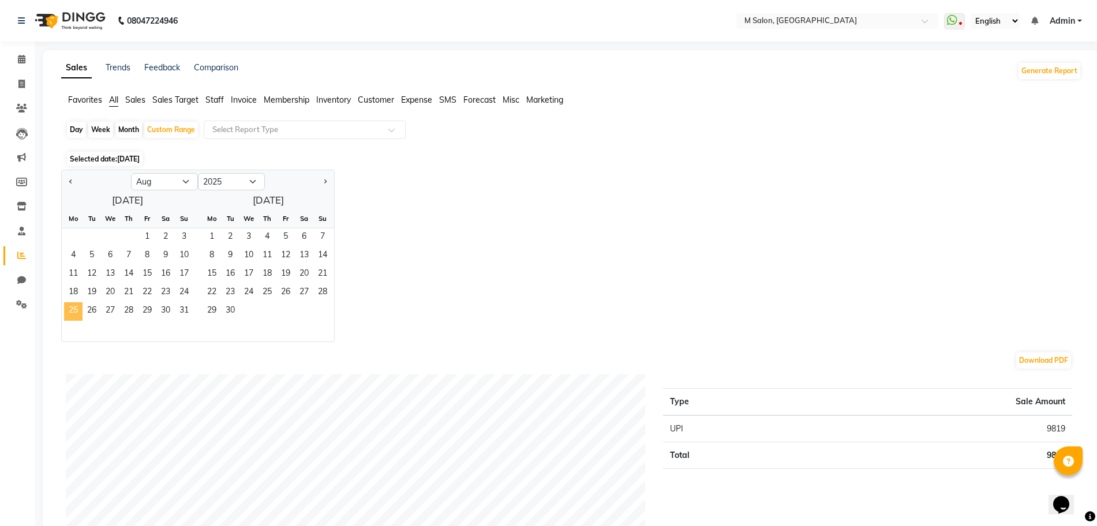
click at [74, 304] on span "25" at bounding box center [73, 311] width 18 height 18
click at [97, 305] on span "26" at bounding box center [92, 311] width 18 height 18
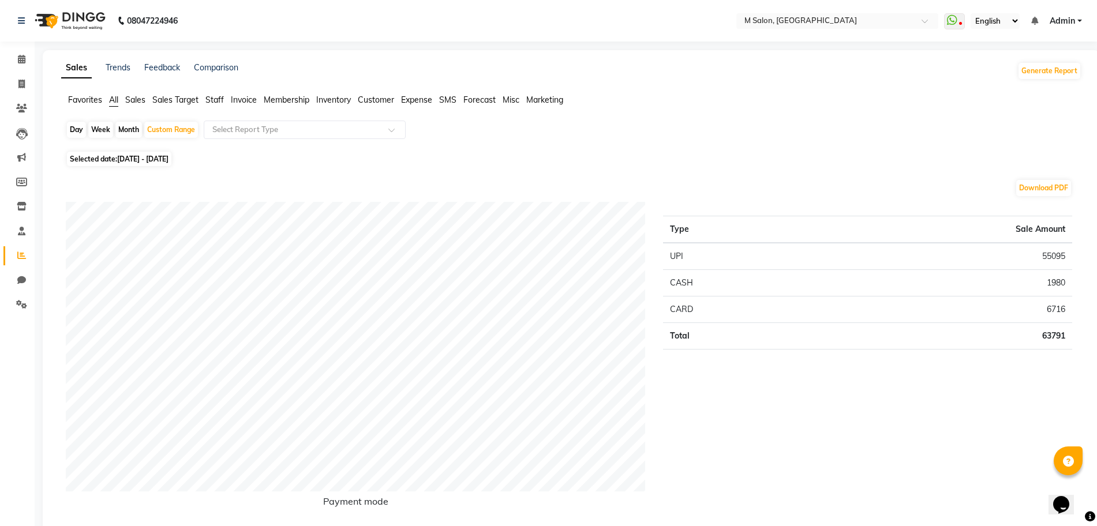
click at [169, 162] on span "25-08-2025 - 26-08-2025" at bounding box center [142, 159] width 51 height 9
select select "8"
select select "2025"
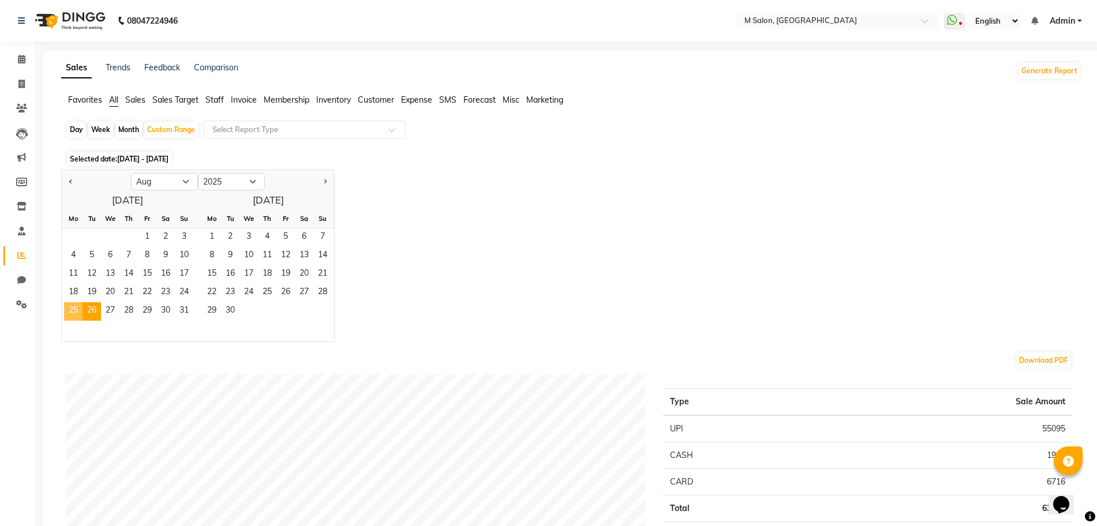
click at [78, 305] on span "25" at bounding box center [73, 311] width 18 height 18
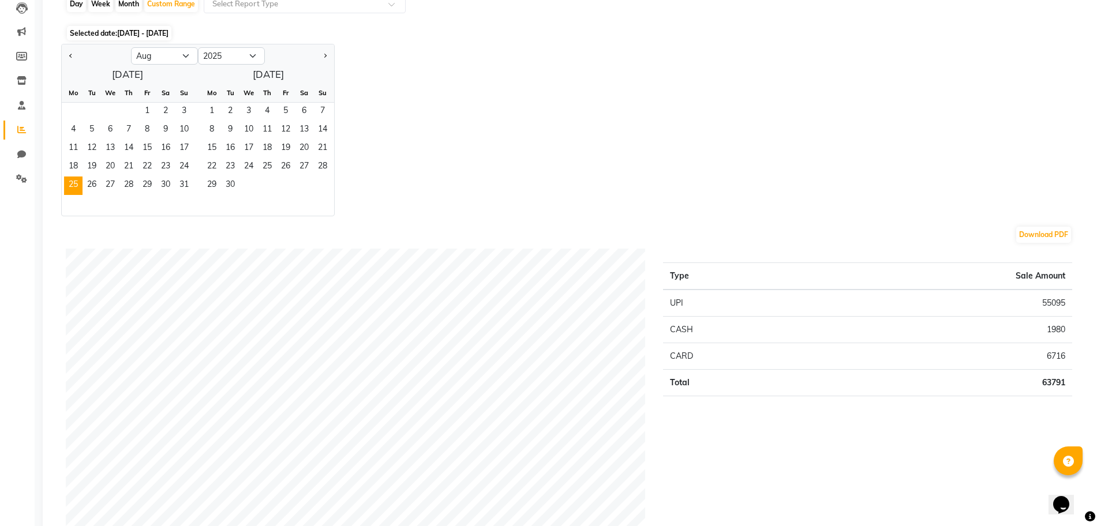
scroll to position [117, 0]
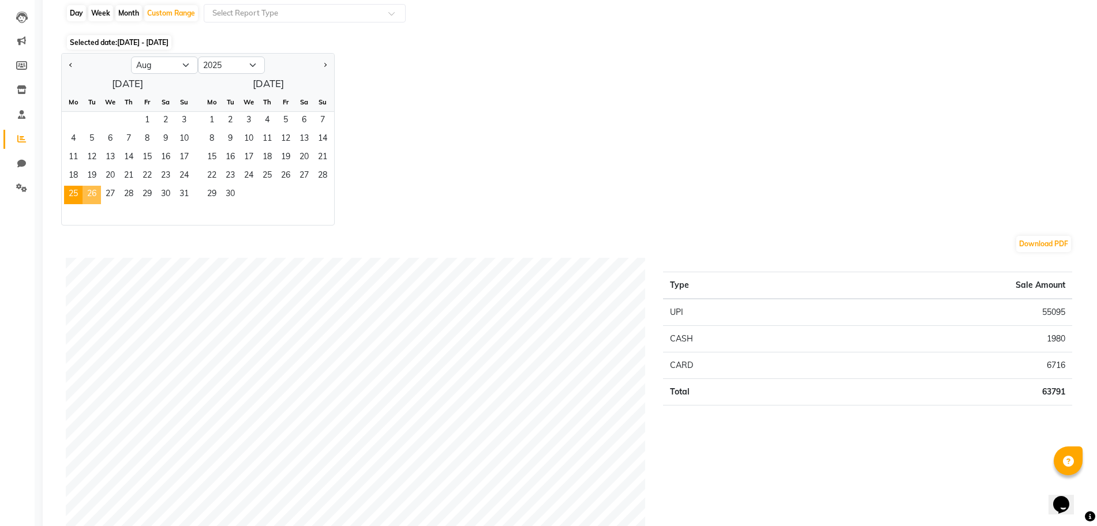
click at [93, 191] on span "26" at bounding box center [92, 195] width 18 height 18
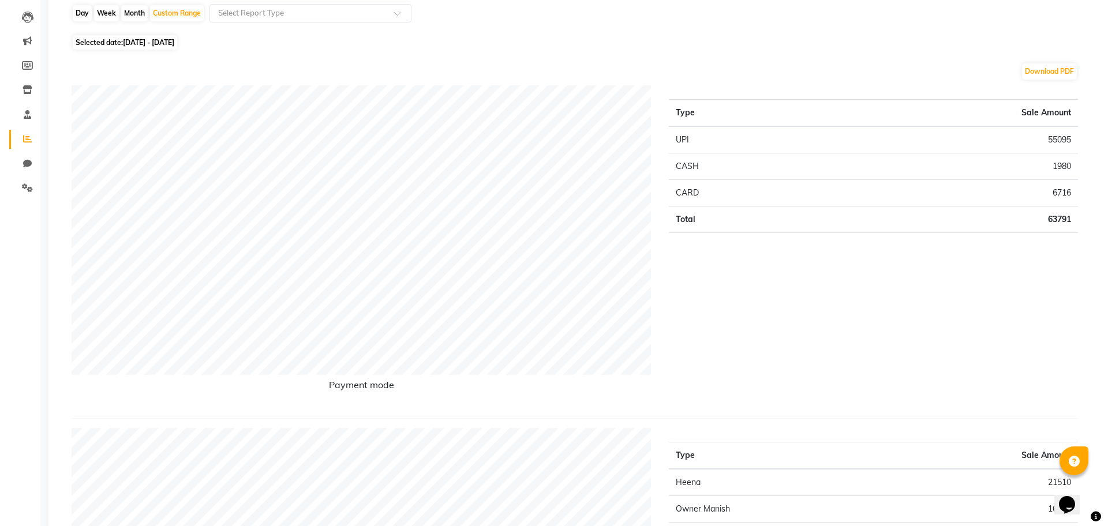
scroll to position [0, 0]
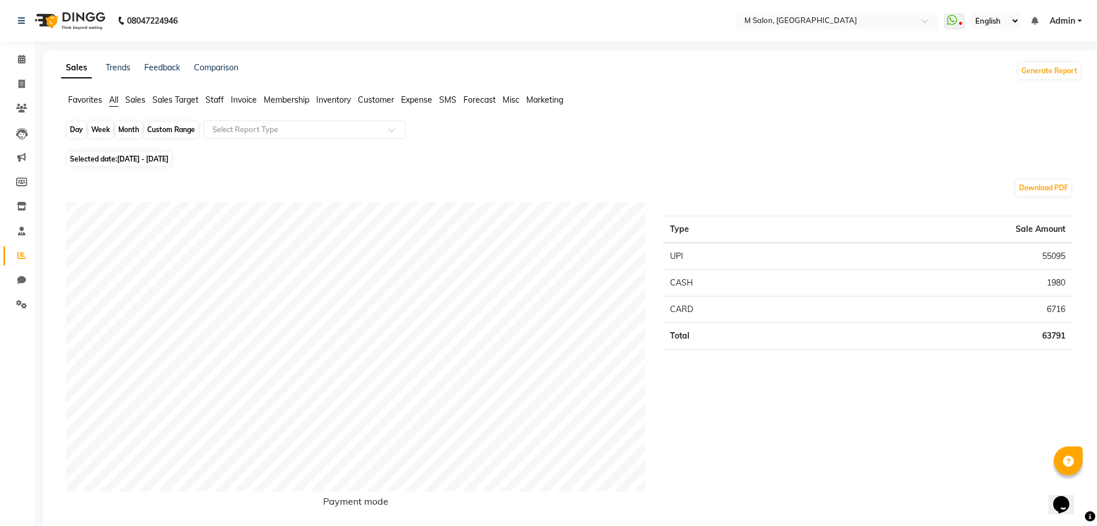
click at [169, 125] on div "Custom Range" at bounding box center [171, 130] width 54 height 16
select select "8"
select select "2025"
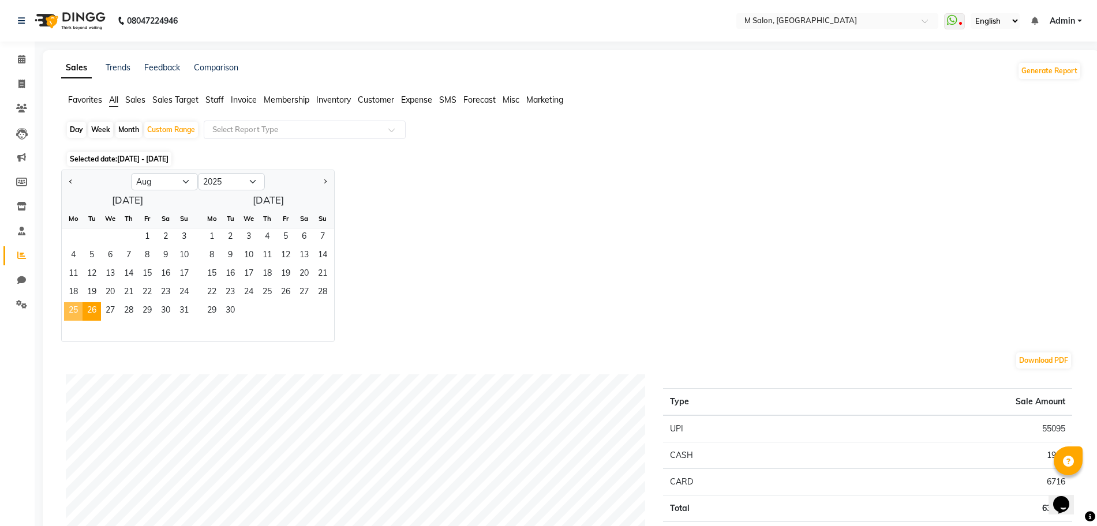
click at [70, 305] on span "25" at bounding box center [73, 311] width 18 height 18
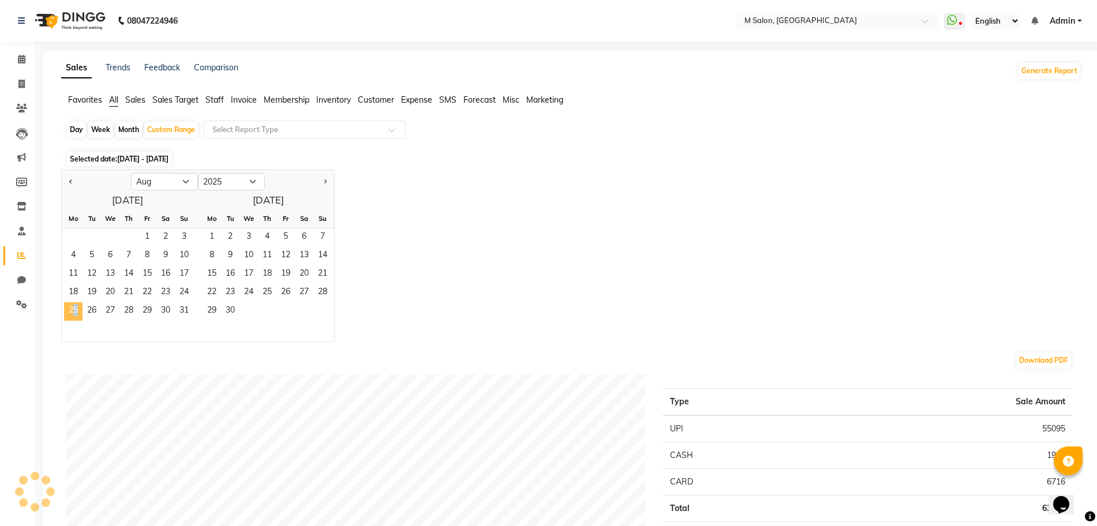
click at [70, 305] on span "25" at bounding box center [73, 311] width 18 height 18
click at [384, 197] on div "Jan Feb Mar Apr May Jun Jul Aug Sep Oct Nov Dec 2015 2016 2017 2018 2019 2020 2…" at bounding box center [571, 256] width 1020 height 173
drag, startPoint x: 187, startPoint y: 292, endPoint x: 76, endPoint y: 299, distance: 111.0
click at [76, 299] on div "18 19 20 21 22 23 24" at bounding box center [128, 293] width 132 height 18
click at [177, 176] on select "Jan Feb Mar Apr May Jun Jul Aug Sep Oct Nov Dec" at bounding box center [164, 181] width 67 height 17
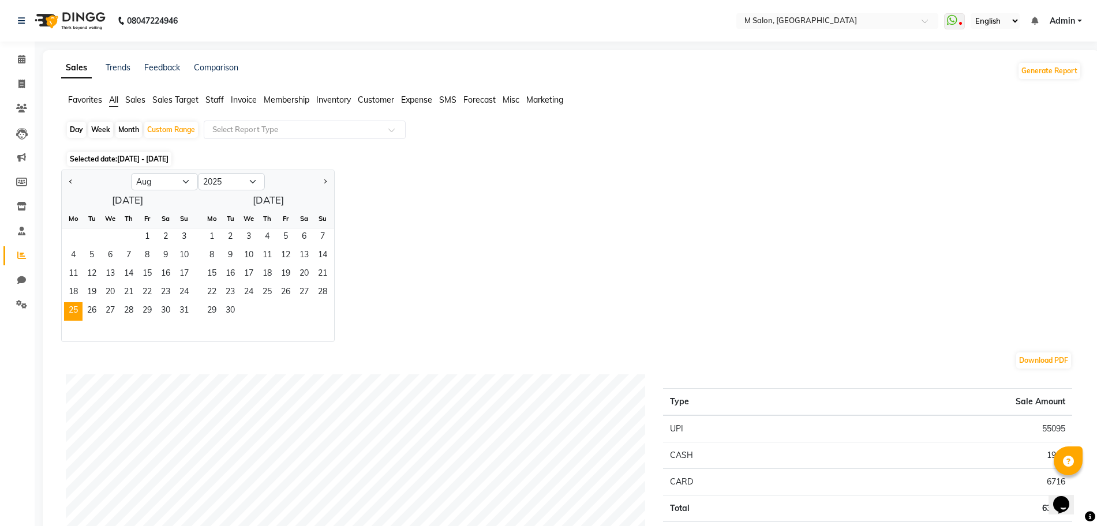
click at [605, 221] on div "Jan Feb Mar Apr May Jun Jul Aug Sep Oct Nov Dec 2015 2016 2017 2018 2019 2020 2…" at bounding box center [571, 256] width 1020 height 173
click at [66, 306] on span "25" at bounding box center [73, 311] width 18 height 18
click at [186, 287] on span "24" at bounding box center [184, 293] width 18 height 18
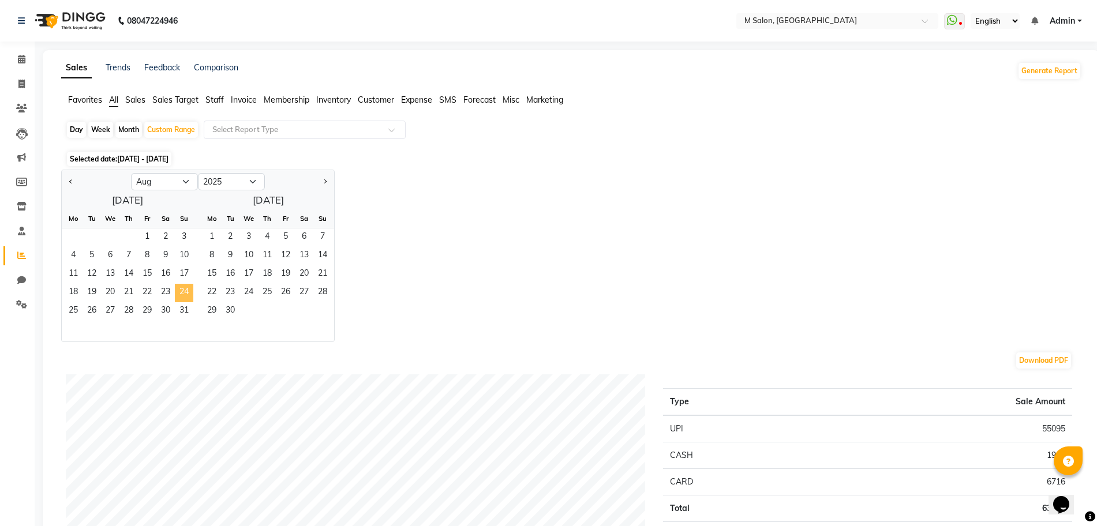
click at [186, 287] on span "24" at bounding box center [184, 293] width 18 height 18
click at [67, 314] on span "25" at bounding box center [73, 311] width 18 height 18
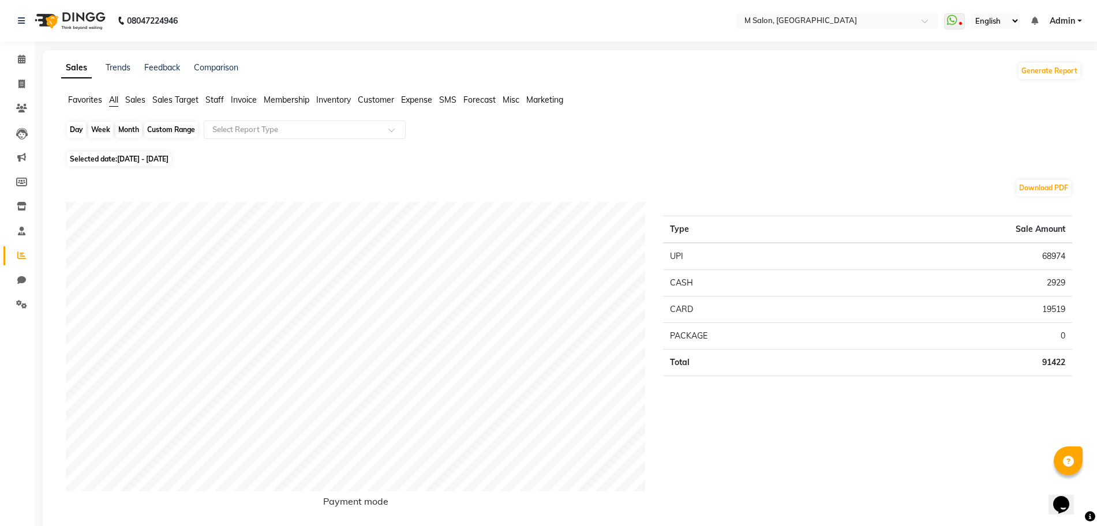
click at [173, 133] on div "Custom Range" at bounding box center [171, 130] width 54 height 16
select select "8"
select select "2025"
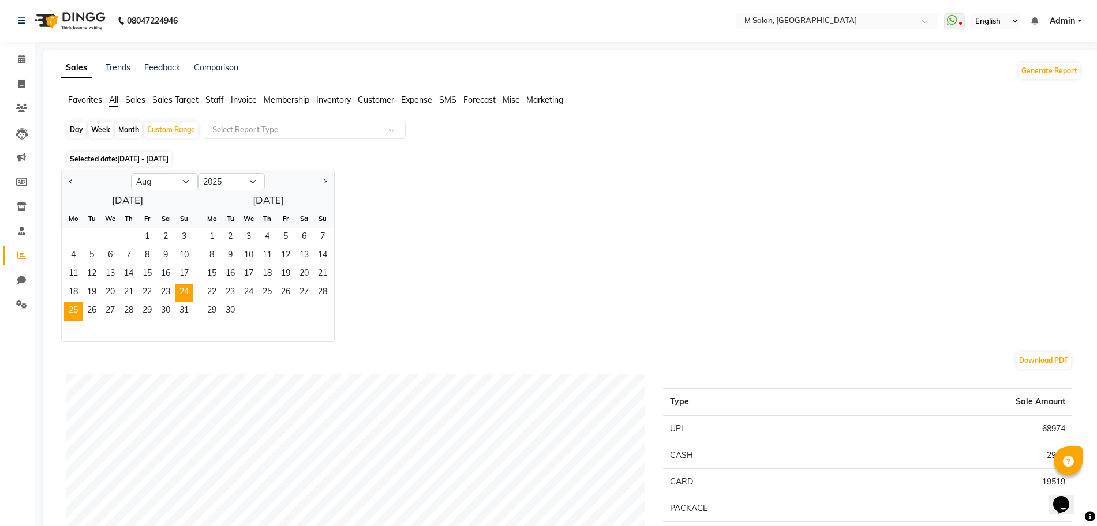
click at [77, 126] on div "Day" at bounding box center [76, 130] width 19 height 16
select select "8"
select select "2025"
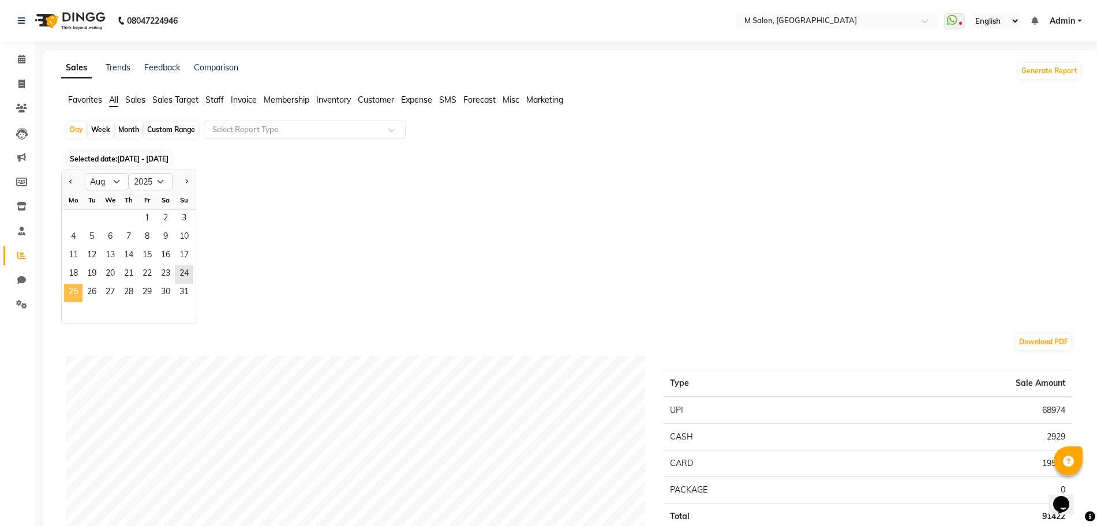
click at [73, 291] on span "25" at bounding box center [73, 293] width 18 height 18
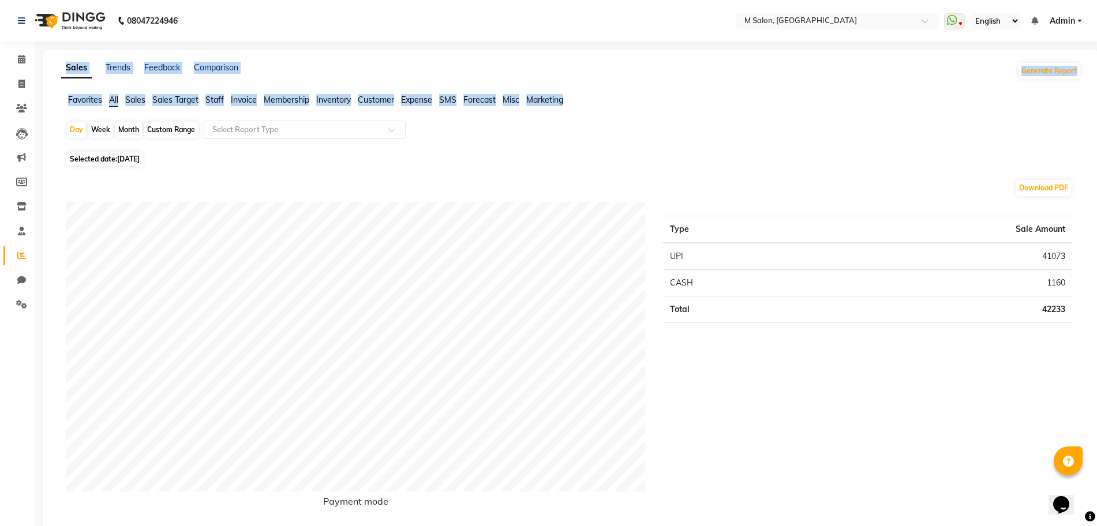
drag, startPoint x: 1094, startPoint y: 88, endPoint x: 1093, endPoint y: 39, distance: 49.6
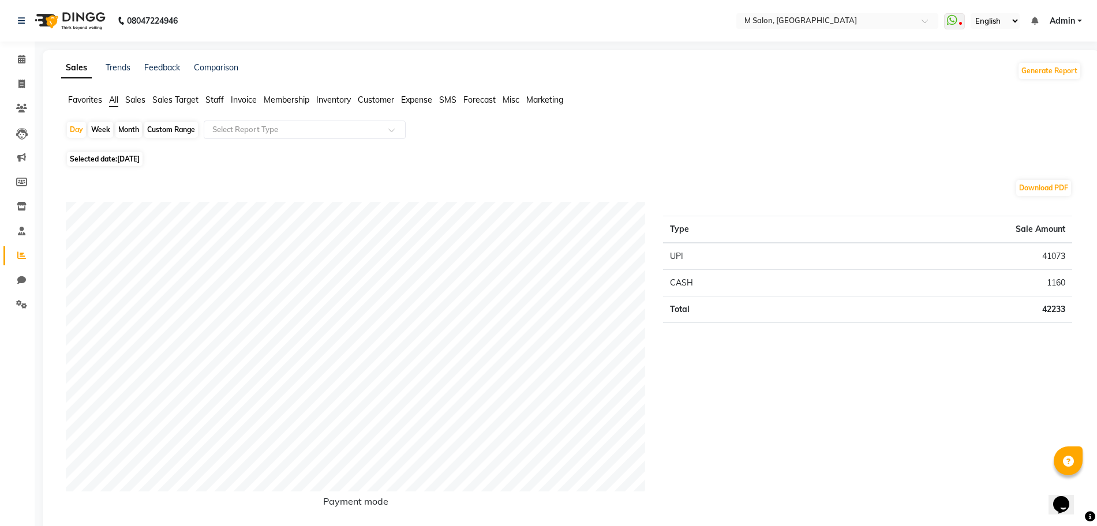
click at [641, 155] on div "Selected date: 25-08-2025" at bounding box center [574, 159] width 1016 height 12
click at [26, 58] on span at bounding box center [22, 59] width 20 height 13
